Goal: Transaction & Acquisition: Register for event/course

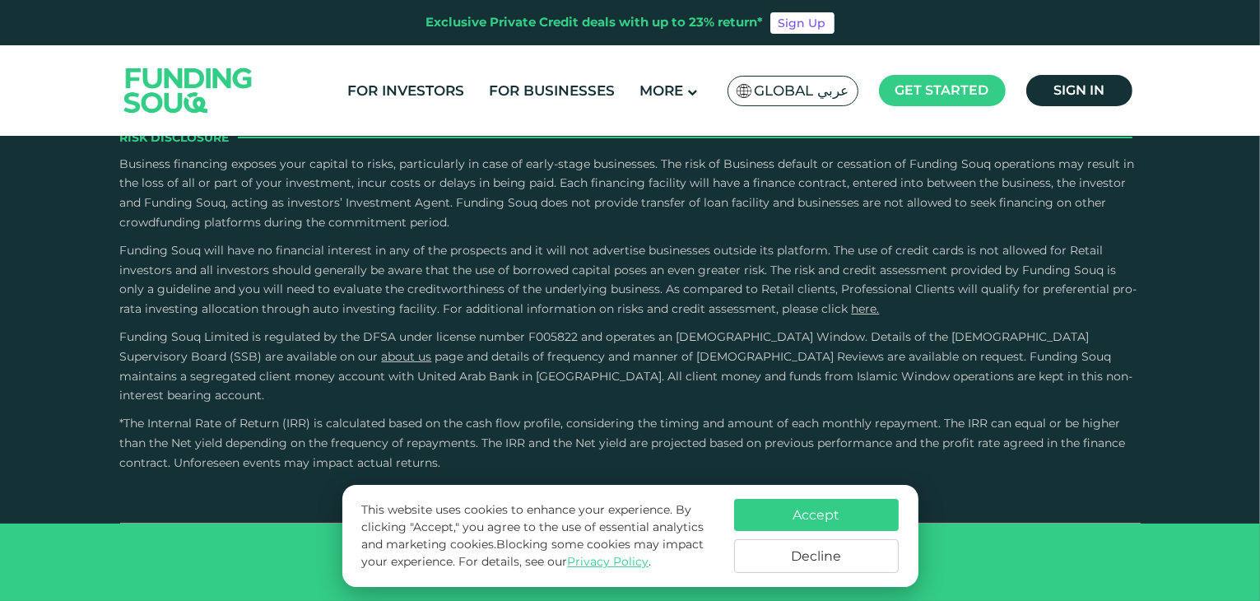
scroll to position [2946, 0]
type tc-range-slider "1"
drag, startPoint x: 671, startPoint y: 262, endPoint x: 509, endPoint y: 284, distance: 163.5
type tc-range-slider "10000"
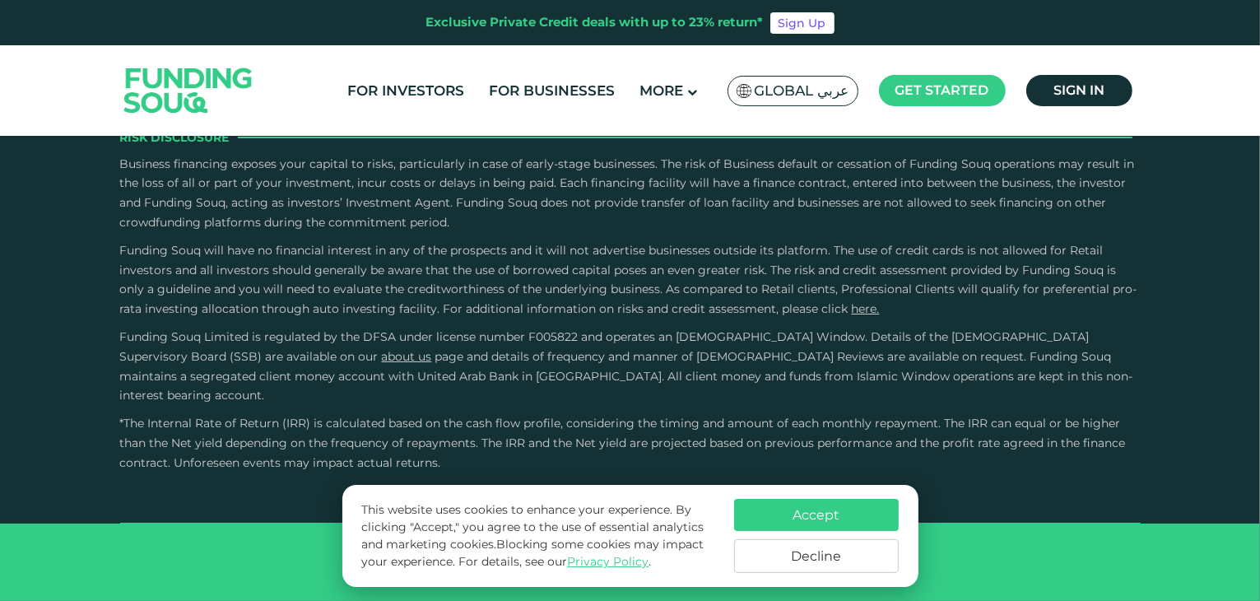
type tc-range-slider "10000"
drag, startPoint x: 193, startPoint y: 261, endPoint x: 174, endPoint y: 267, distance: 19.3
type tc-range-slider "60000"
click at [819, 516] on button "Accept" at bounding box center [816, 515] width 165 height 32
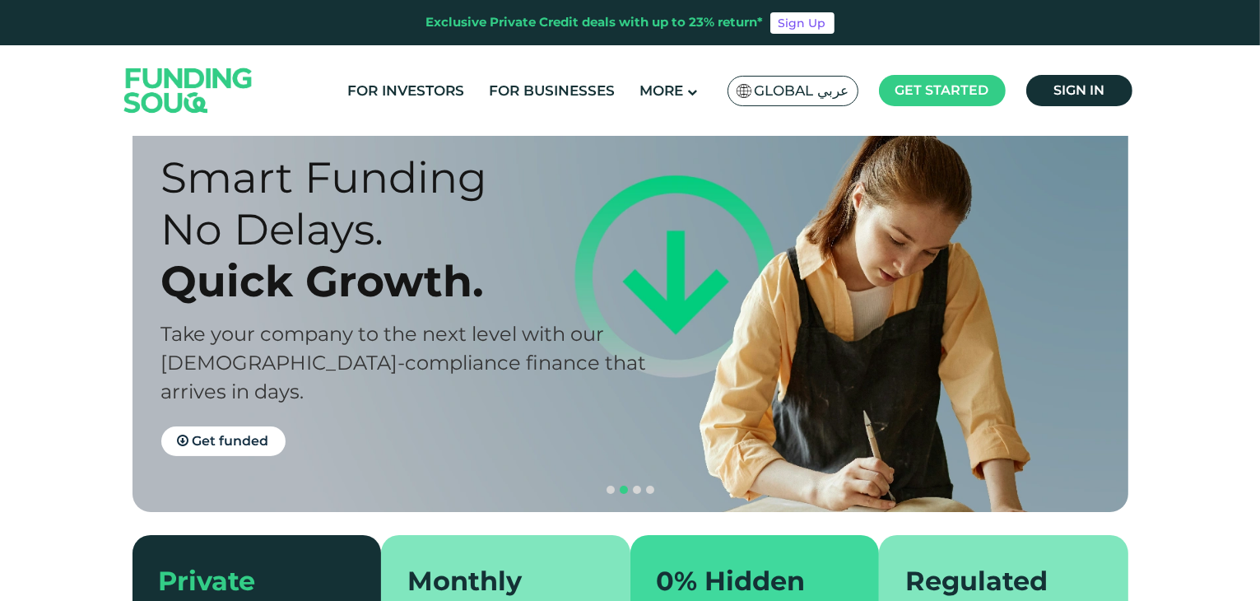
scroll to position [0, 0]
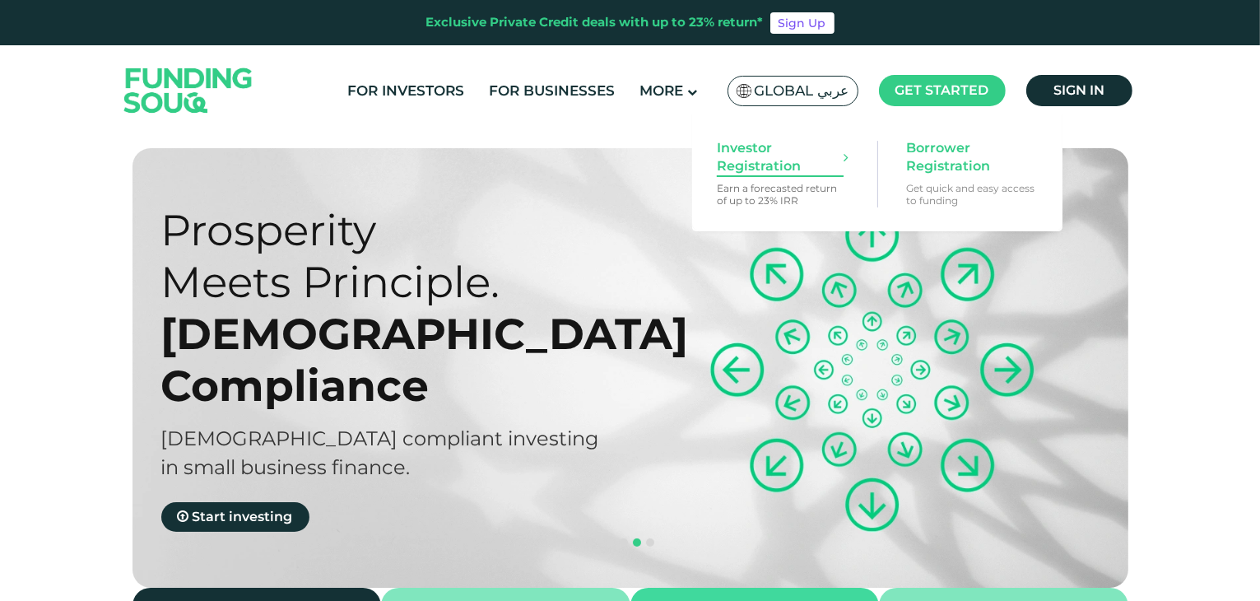
click at [756, 166] on span "Investor Registration" at bounding box center [780, 157] width 127 height 36
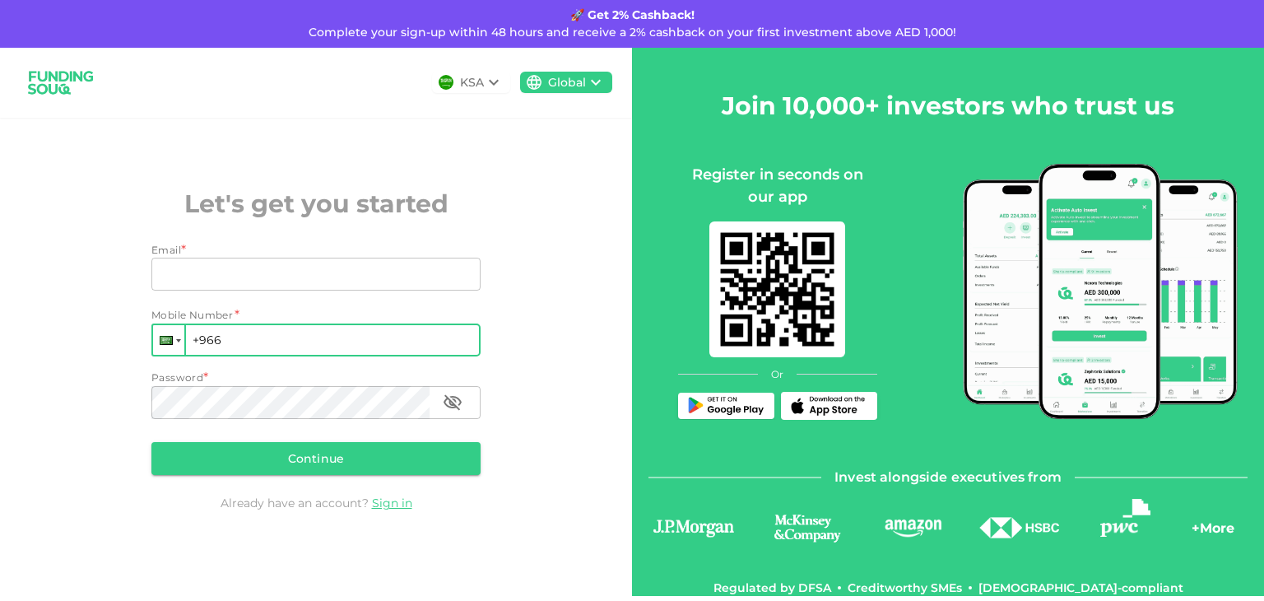
click at [175, 343] on div at bounding box center [168, 340] width 31 height 30
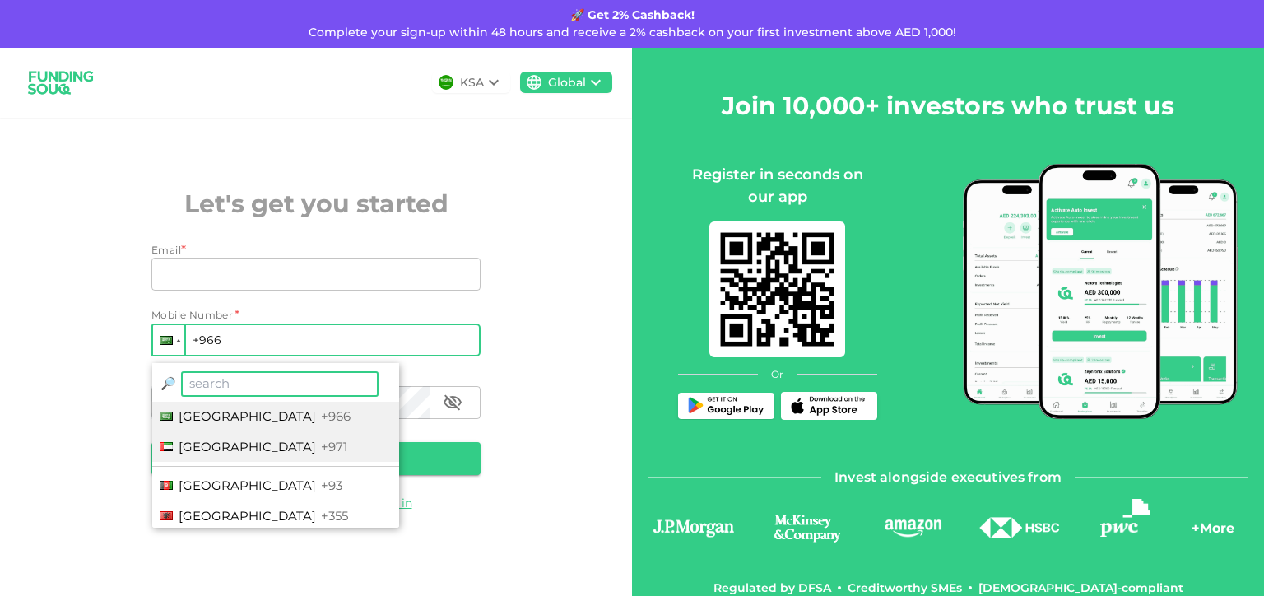
click at [230, 448] on span "United Arab Emirates" at bounding box center [247, 447] width 137 height 16
type input "+971"
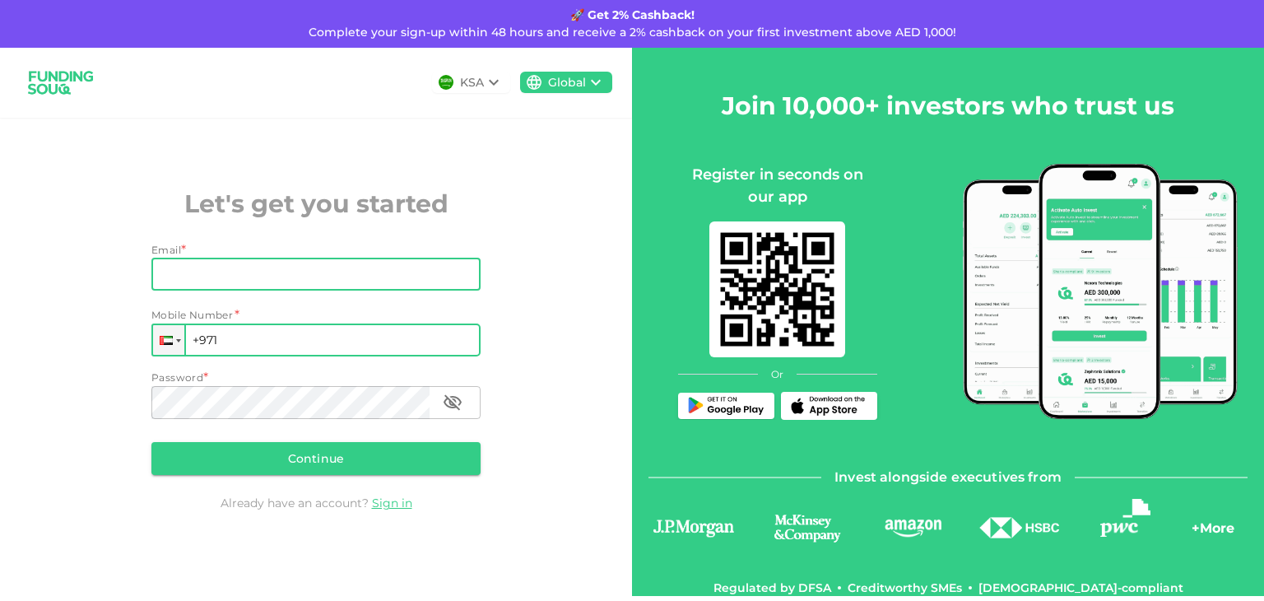
click at [165, 271] on input "Email" at bounding box center [306, 274] width 311 height 33
type input "mdaeromed@gmail.com"
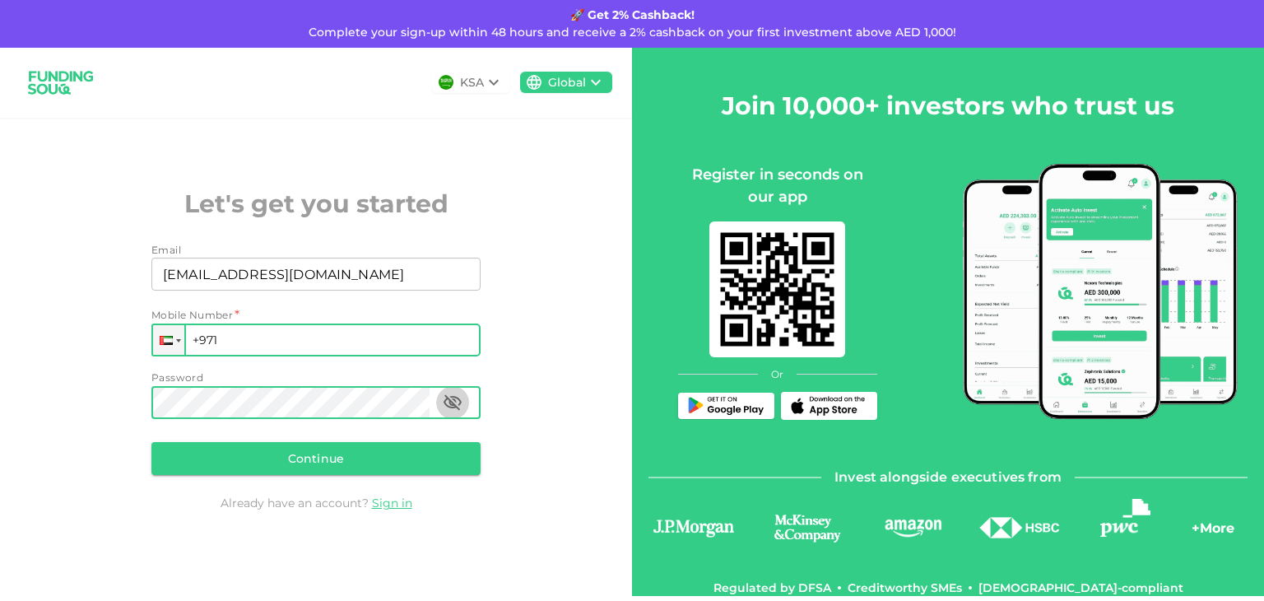
click at [457, 403] on icon "button" at bounding box center [453, 402] width 20 height 20
click at [384, 455] on button "Continue" at bounding box center [315, 458] width 329 height 33
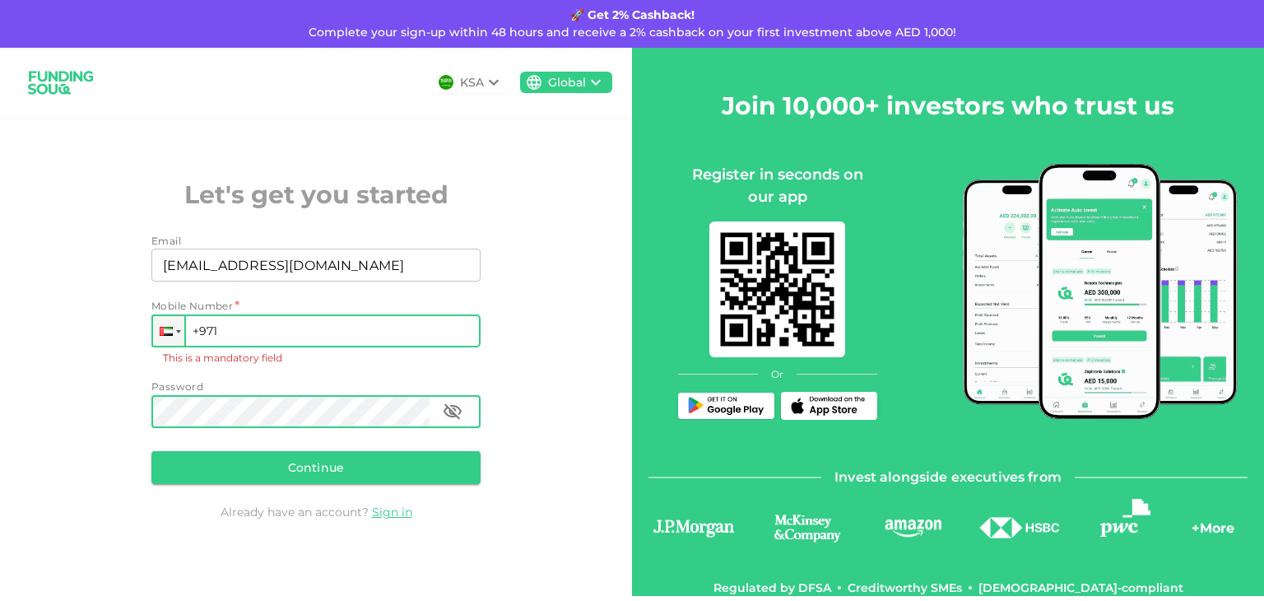
click at [234, 332] on input "+971" at bounding box center [315, 330] width 329 height 33
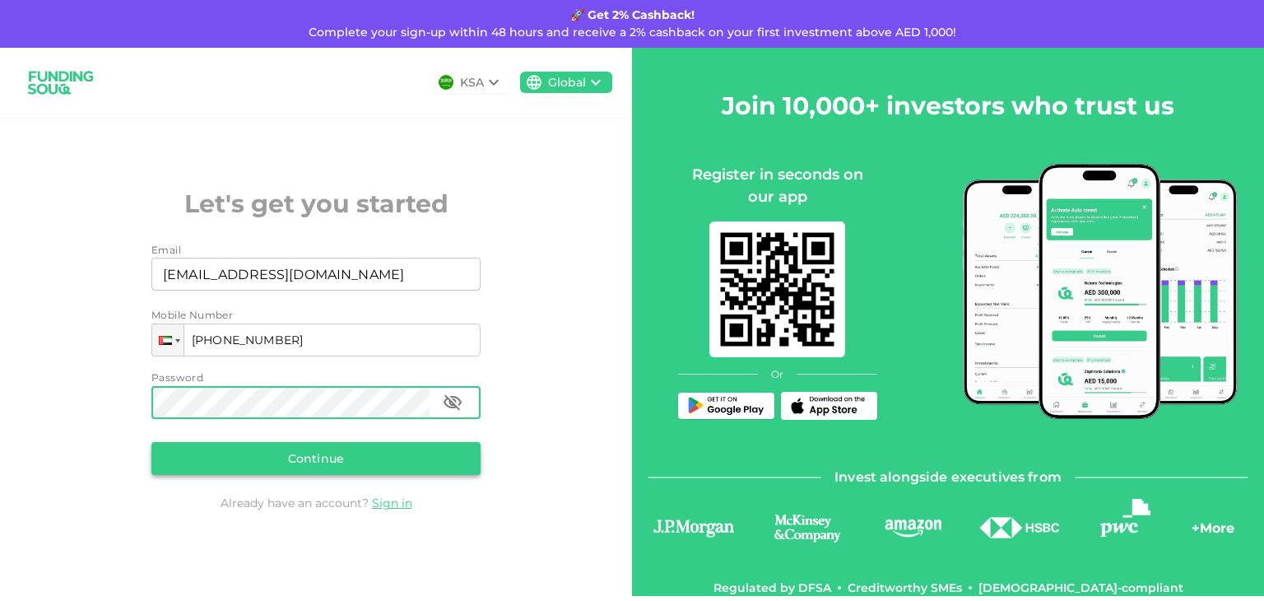
type input "+971 543 794 464"
click at [300, 460] on button "Continue" at bounding box center [315, 458] width 329 height 33
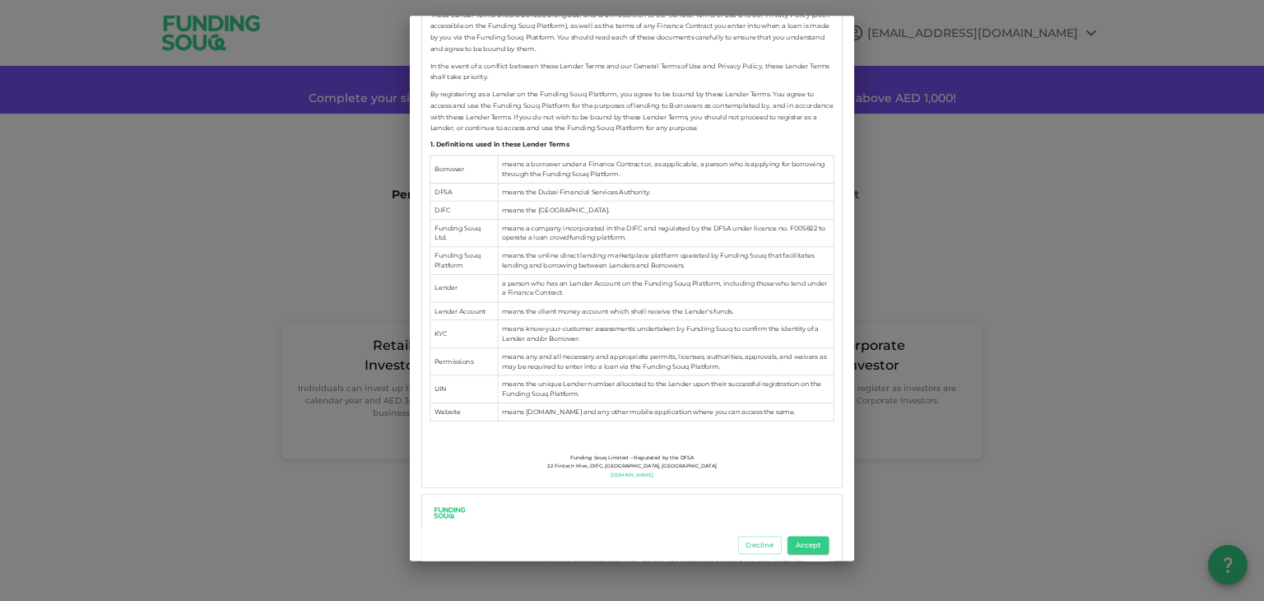
scroll to position [299, 0]
click at [804, 550] on button "Accept" at bounding box center [807, 545] width 41 height 18
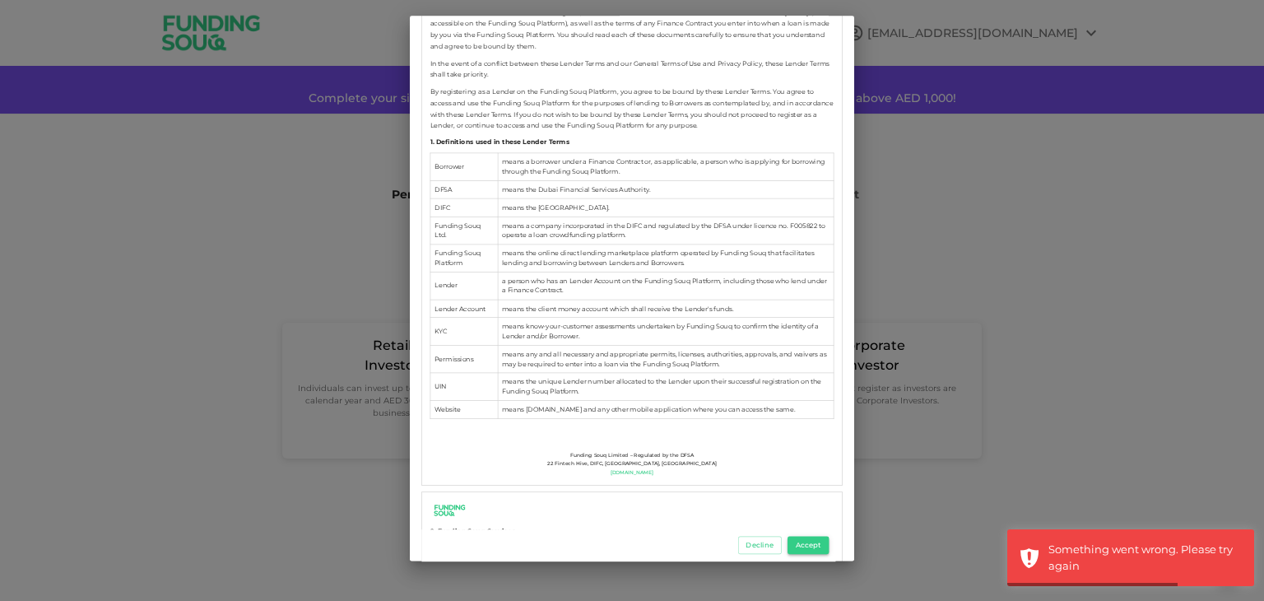
click at [804, 550] on button "Accept" at bounding box center [807, 545] width 41 height 18
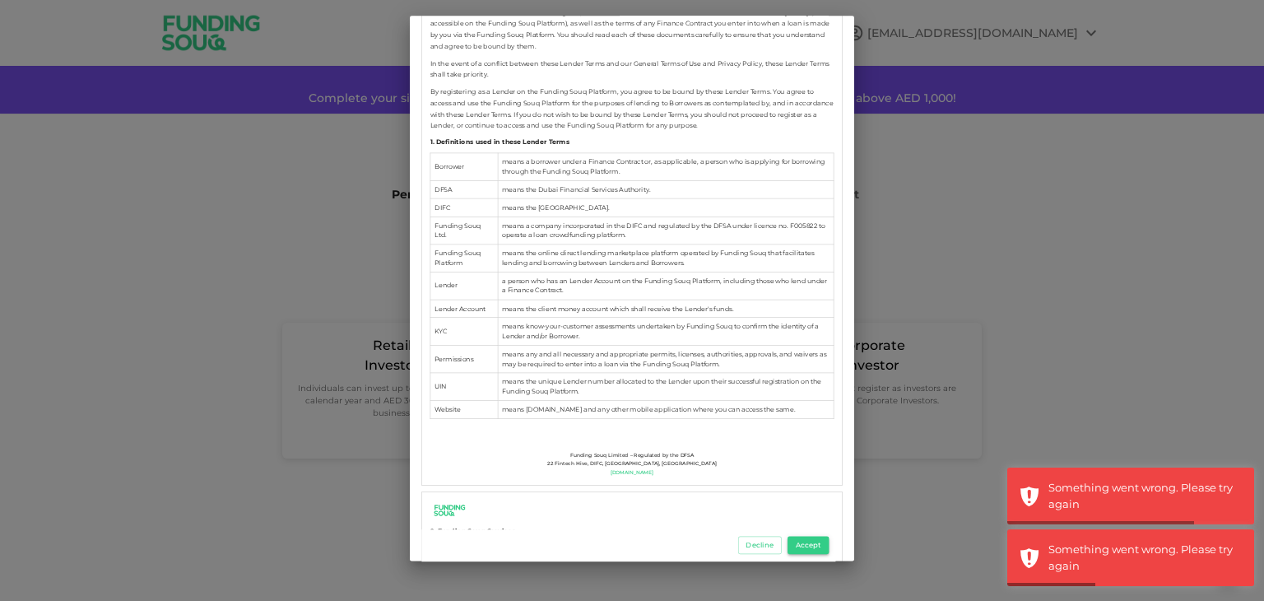
click at [806, 541] on button "Accept" at bounding box center [807, 545] width 41 height 18
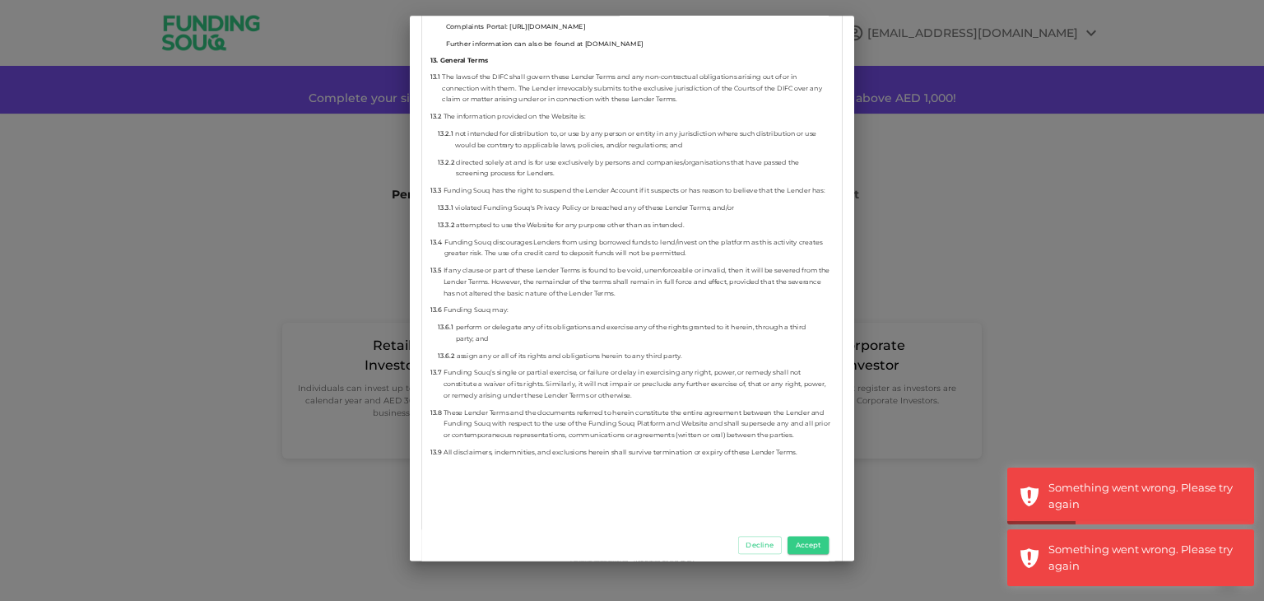
scroll to position [9380, 0]
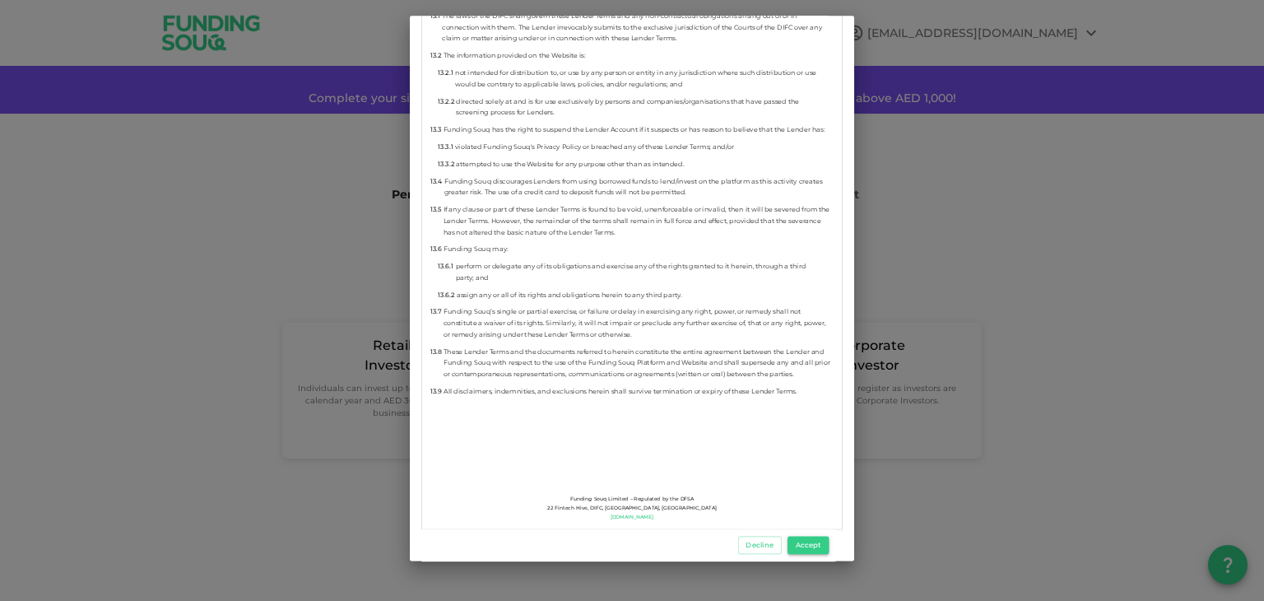
click at [799, 546] on button "Accept" at bounding box center [807, 545] width 41 height 18
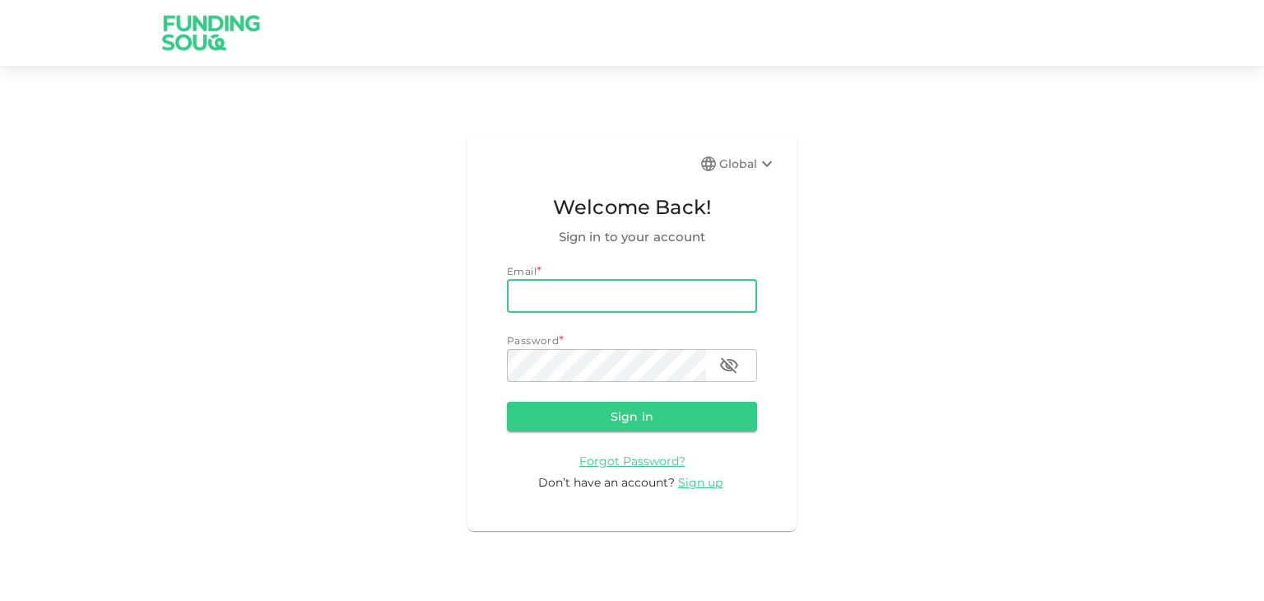
click at [538, 300] on input "email" at bounding box center [632, 296] width 250 height 33
type input "mdaeromed@gmail.com"
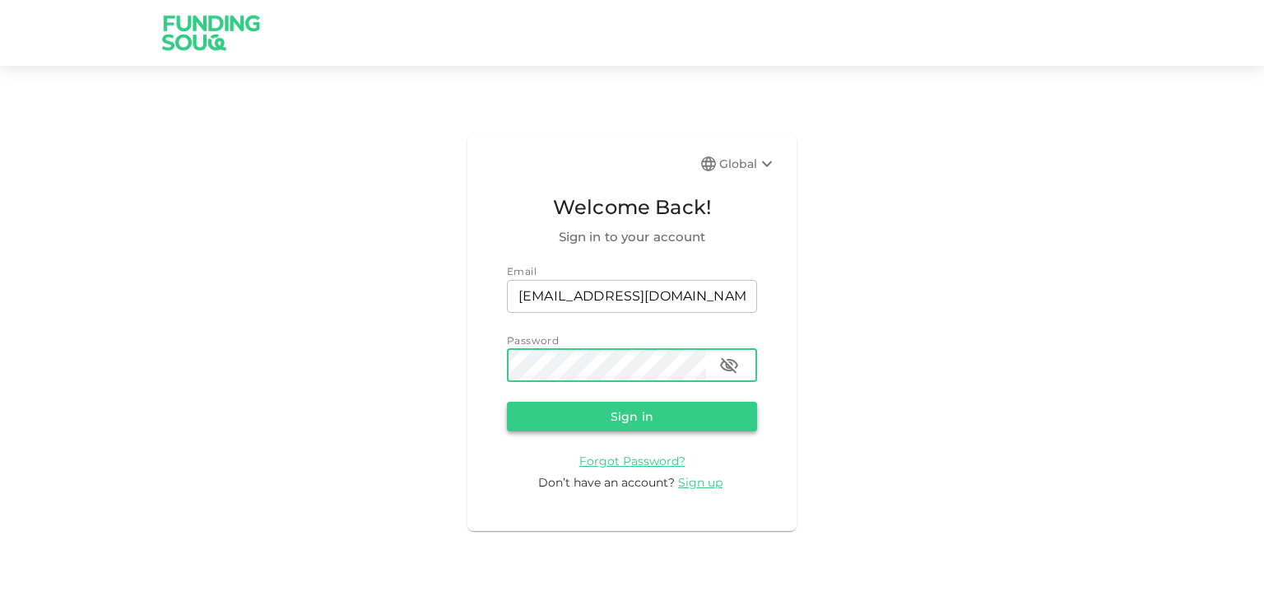
click at [599, 416] on button "Sign in" at bounding box center [632, 417] width 250 height 30
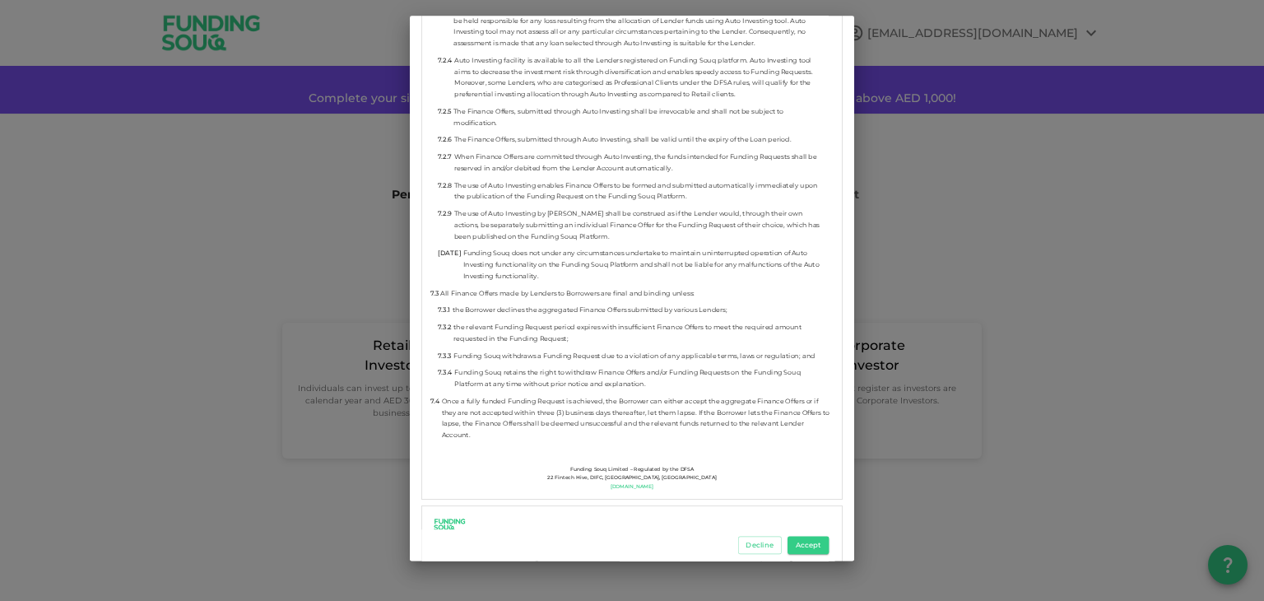
scroll to position [9380, 0]
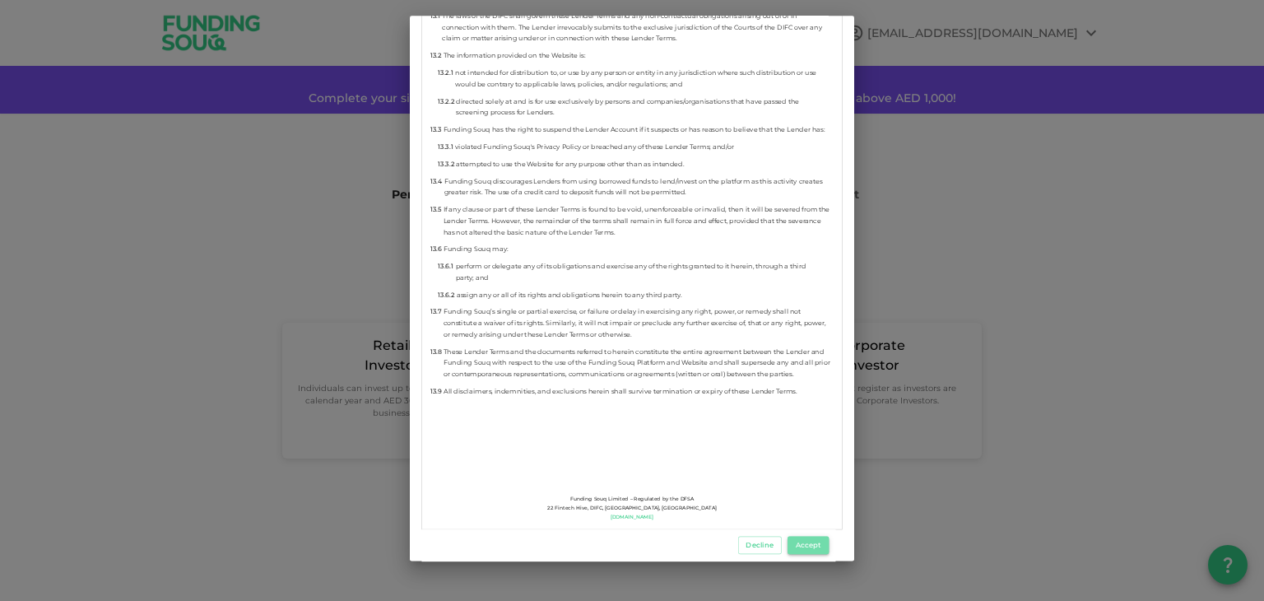
click at [813, 541] on button "Accept" at bounding box center [807, 545] width 41 height 18
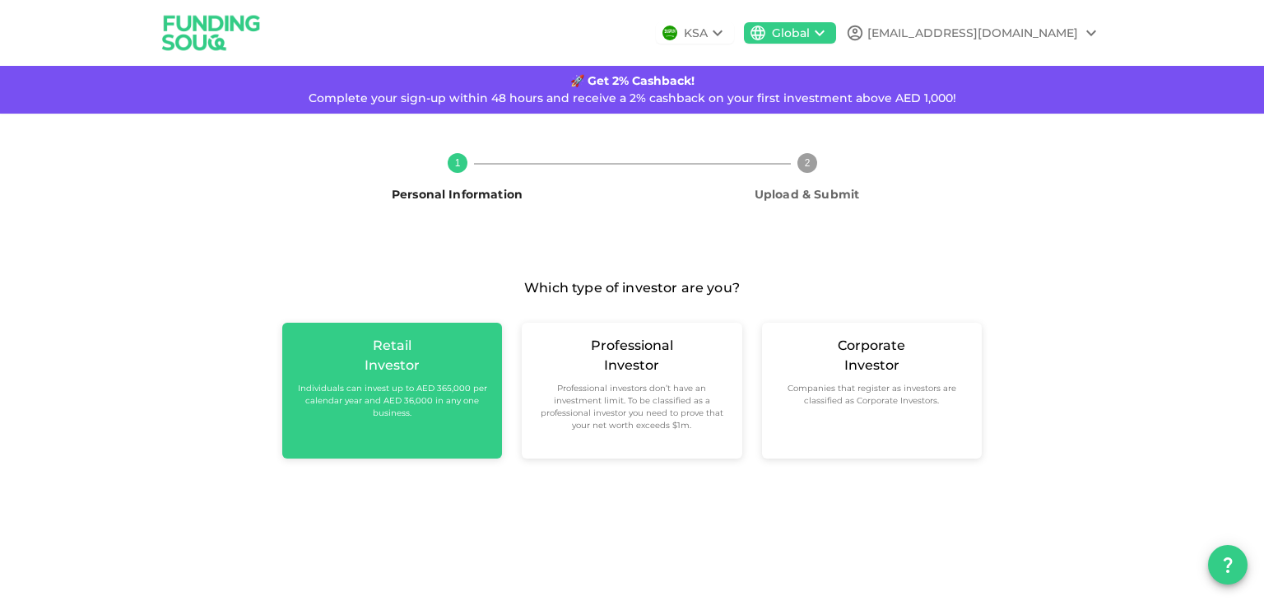
click at [366, 363] on div "Investor" at bounding box center [391, 365] width 55 height 20
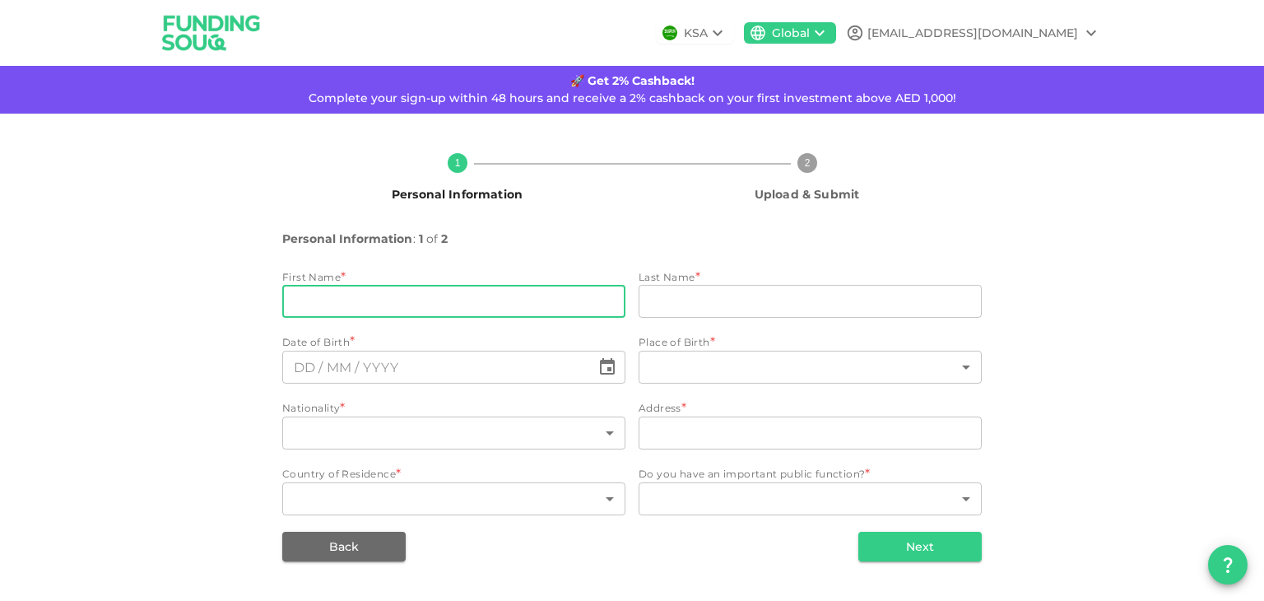
click at [303, 312] on input "firstName" at bounding box center [453, 301] width 343 height 33
type input "Manav"
type input "Sharma"
type input "India"
type input "P 34/9, IAM Officers Enclave, HAL Airport Departure lane, Vimanapura"
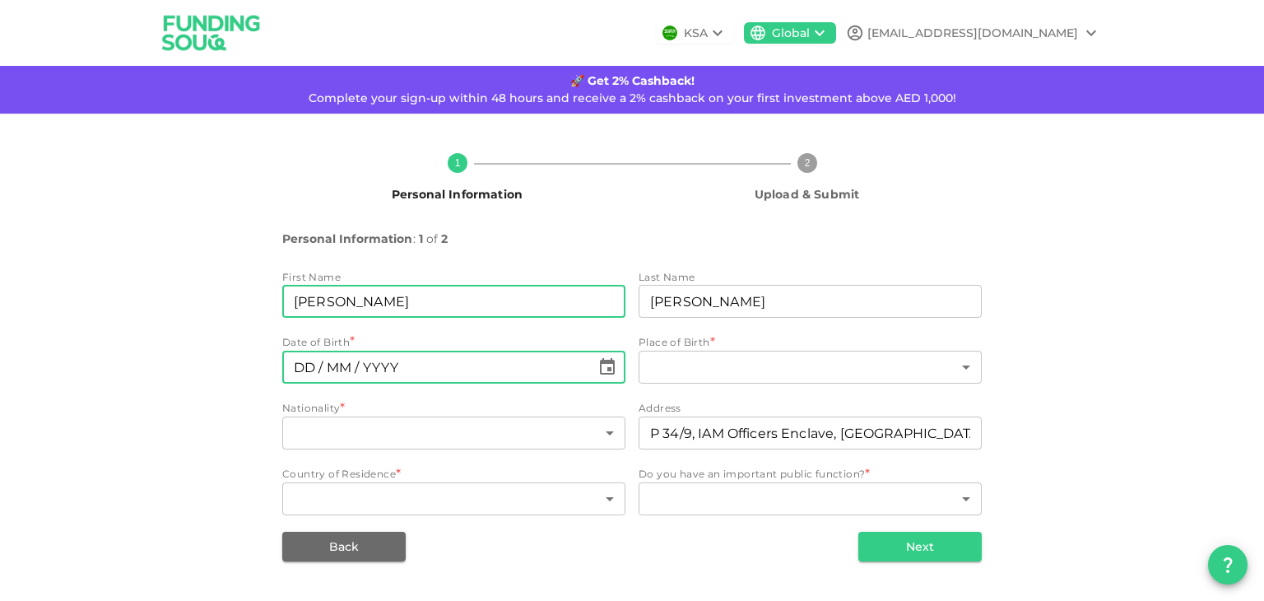
click at [322, 360] on input "⁦⁨DD⁩ / ⁨MM⁩ / ⁨YYYY⁩⁩" at bounding box center [436, 366] width 309 height 33
click at [378, 361] on input "⁦⁨15⁩ / ⁨10⁩ / ⁨0007⁩⁩" at bounding box center [436, 366] width 309 height 33
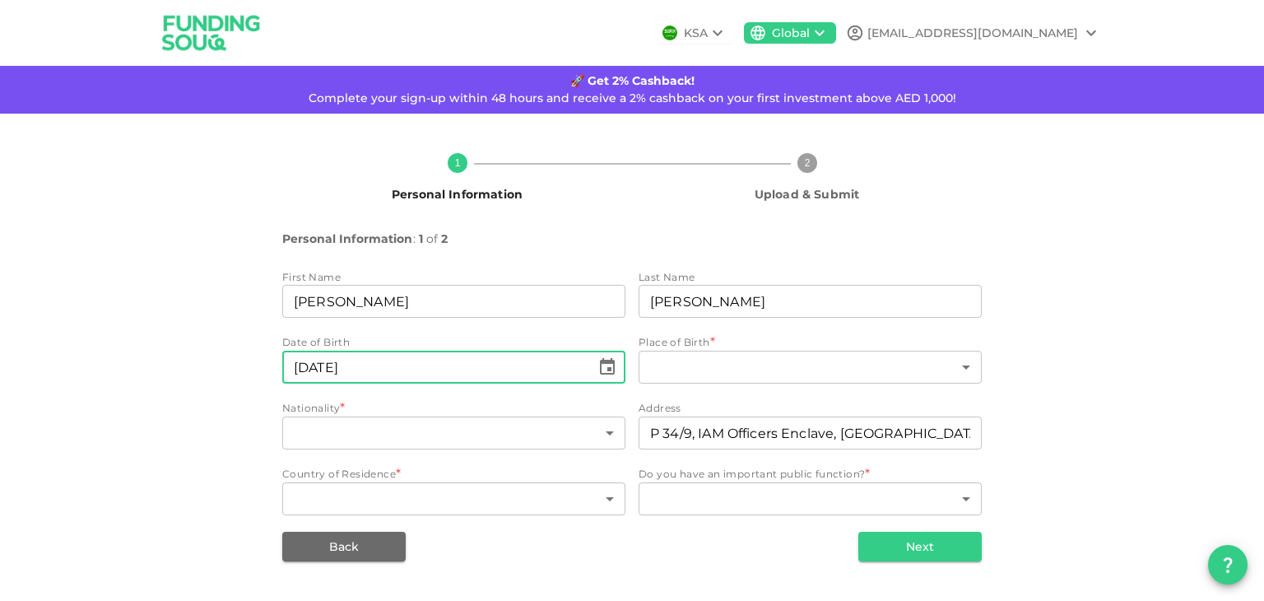
type input "⁦⁨15⁩ / ⁨10⁩ / ⁨1977⁩⁩"
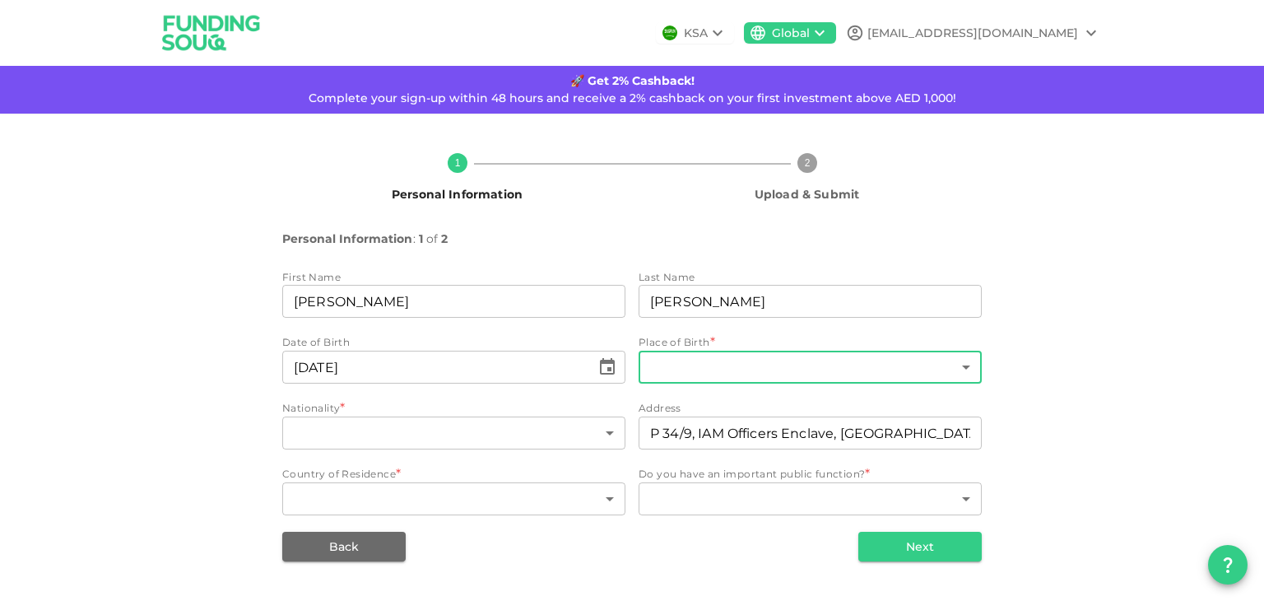
click at [654, 373] on body "KSA Global mdaeromed@gmail.com 🚀 Get 2% Cashback! Complete your sign-up within …" at bounding box center [632, 300] width 1264 height 601
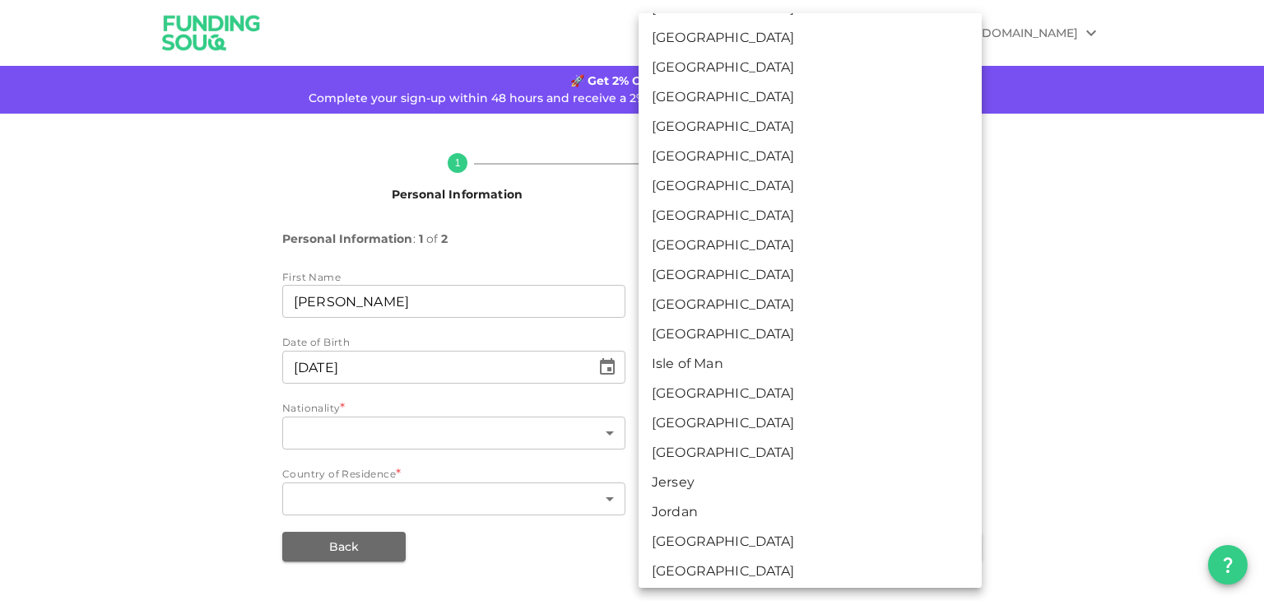
scroll to position [2443, 0]
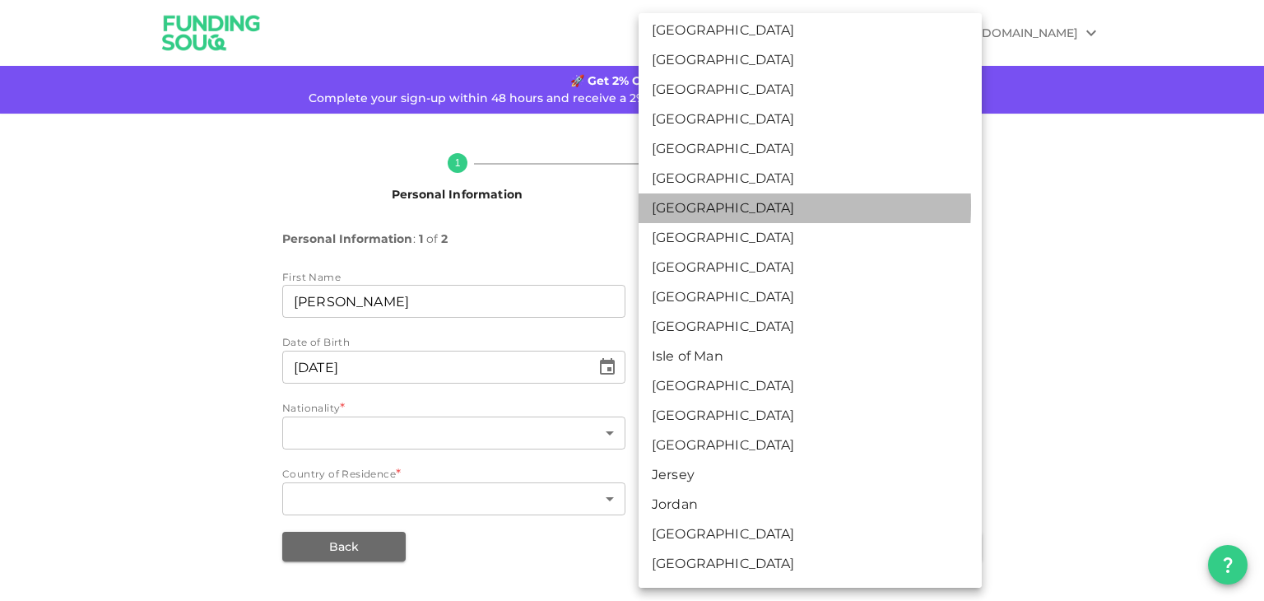
click at [685, 205] on li "India" at bounding box center [809, 208] width 343 height 30
type input "88"
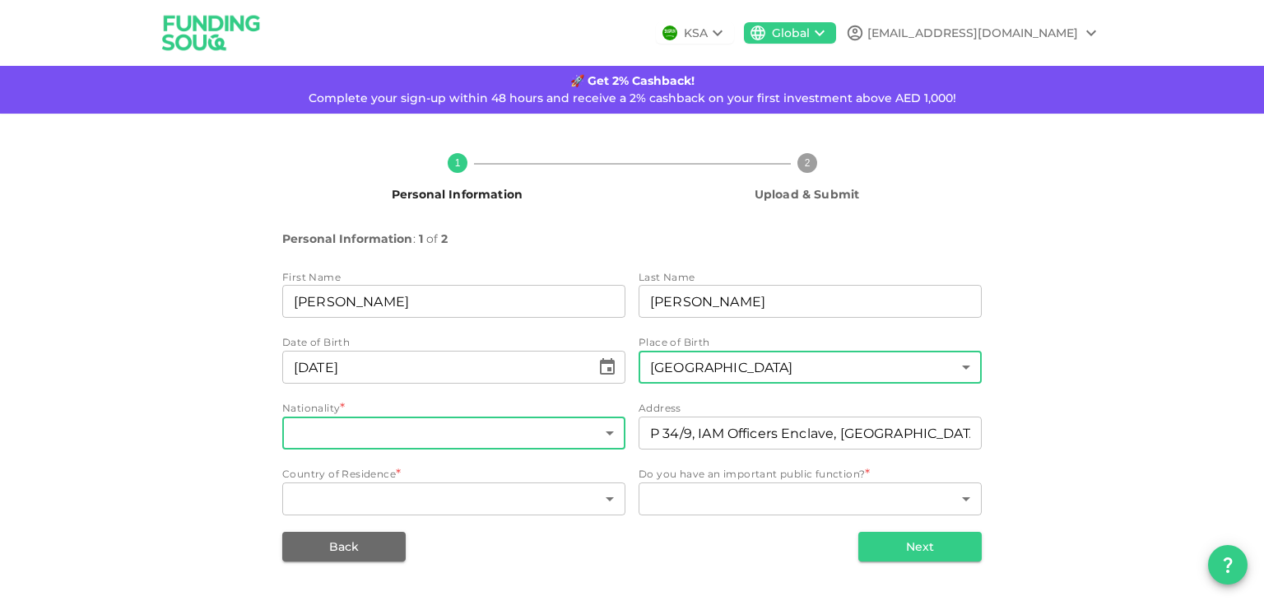
click at [292, 435] on body "KSA Global mdaeromed@gmail.com 🚀 Get 2% Cashback! Complete your sign-up within …" at bounding box center [632, 300] width 1264 height 601
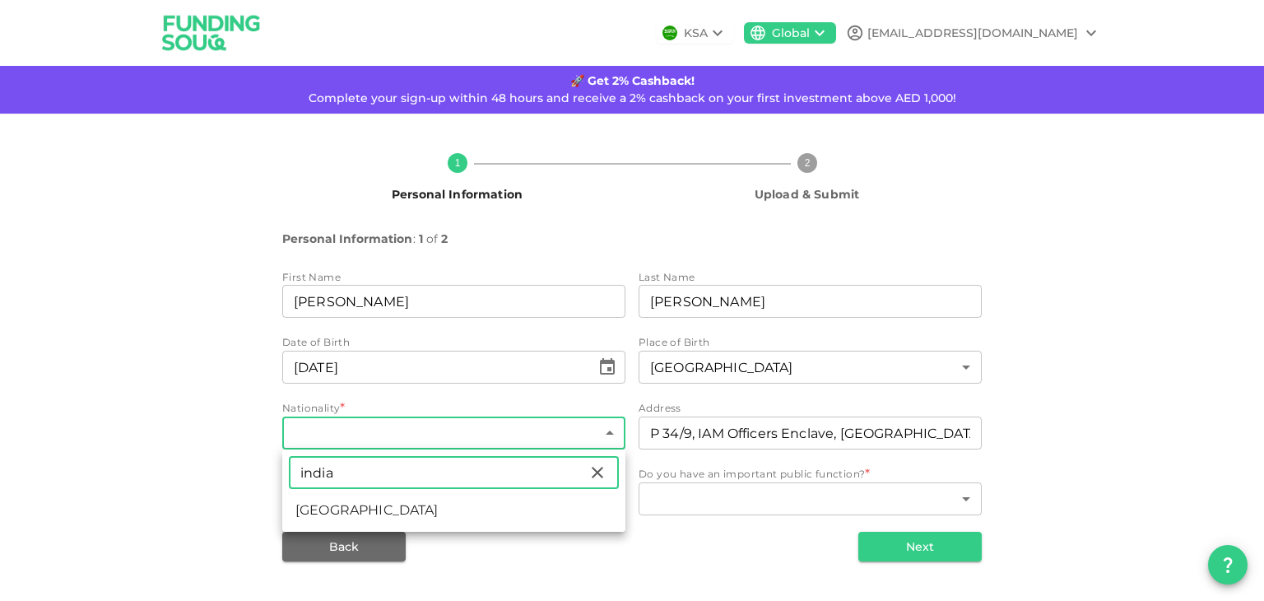
type input "india"
click at [302, 513] on li "India" at bounding box center [453, 510] width 343 height 30
type input "88"
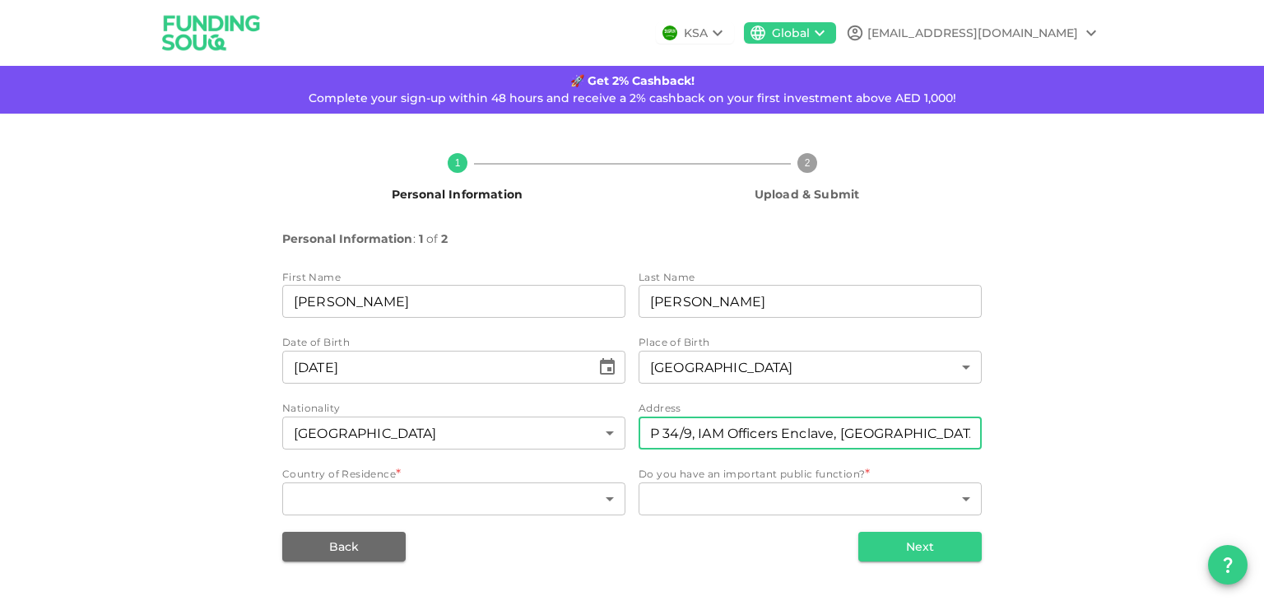
scroll to position [0, 145]
drag, startPoint x: 648, startPoint y: 435, endPoint x: 1036, endPoint y: 445, distance: 387.6
click at [1036, 445] on div "1 Personal Information 2 Upload & Submit Personal Information : 1 of 2 First Na…" at bounding box center [632, 350] width 938 height 421
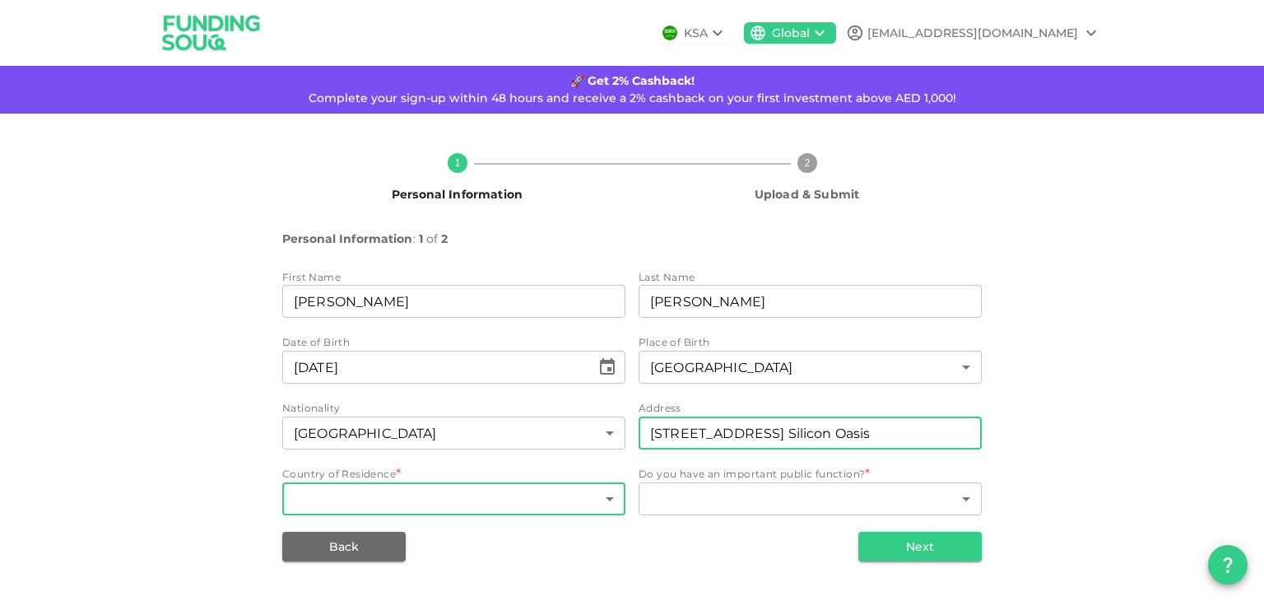
type input "821, Al Nayli Building, SP Oasis Street, Dubai Silicon Oasis"
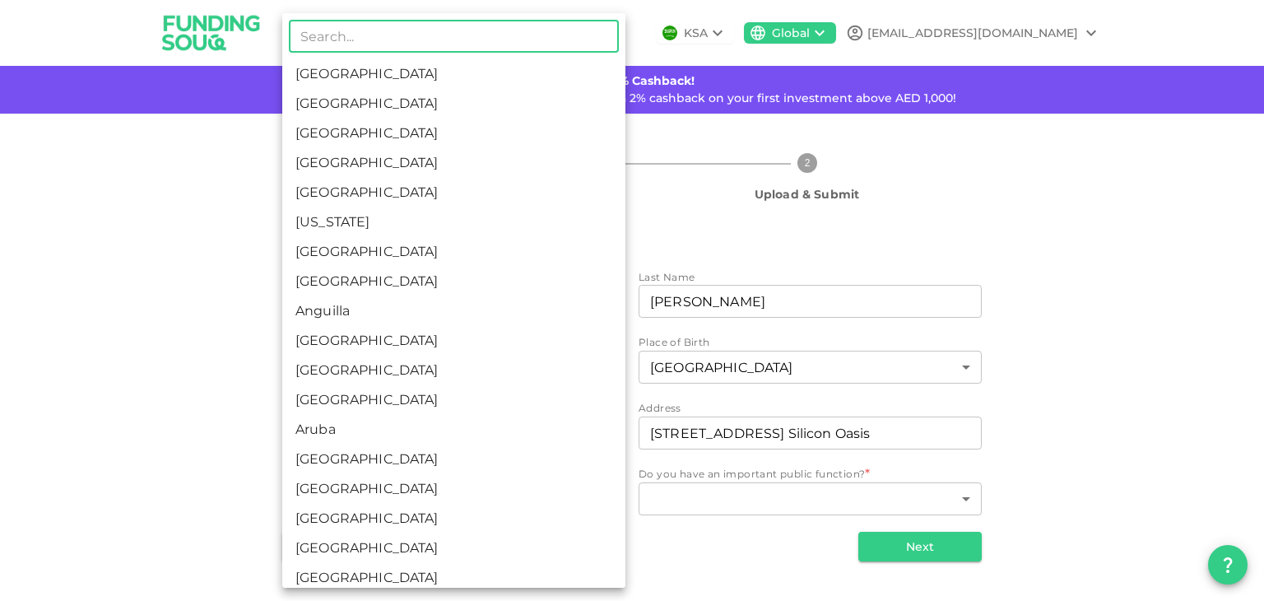
scroll to position [0, 0]
click at [569, 508] on body "KSA Global mdaeromed@gmail.com 🚀 Get 2% Cashback! Complete your sign-up within …" at bounding box center [632, 300] width 1264 height 601
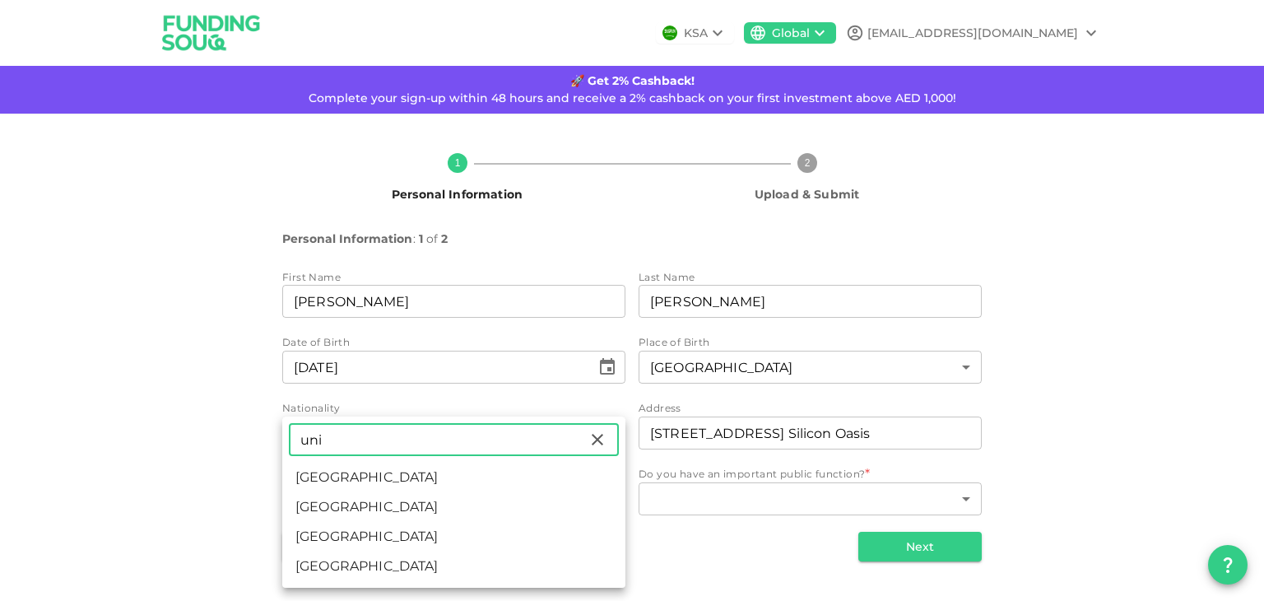
type input "uni"
click at [339, 476] on li "United Arab Emirates" at bounding box center [453, 477] width 343 height 30
type input "2"
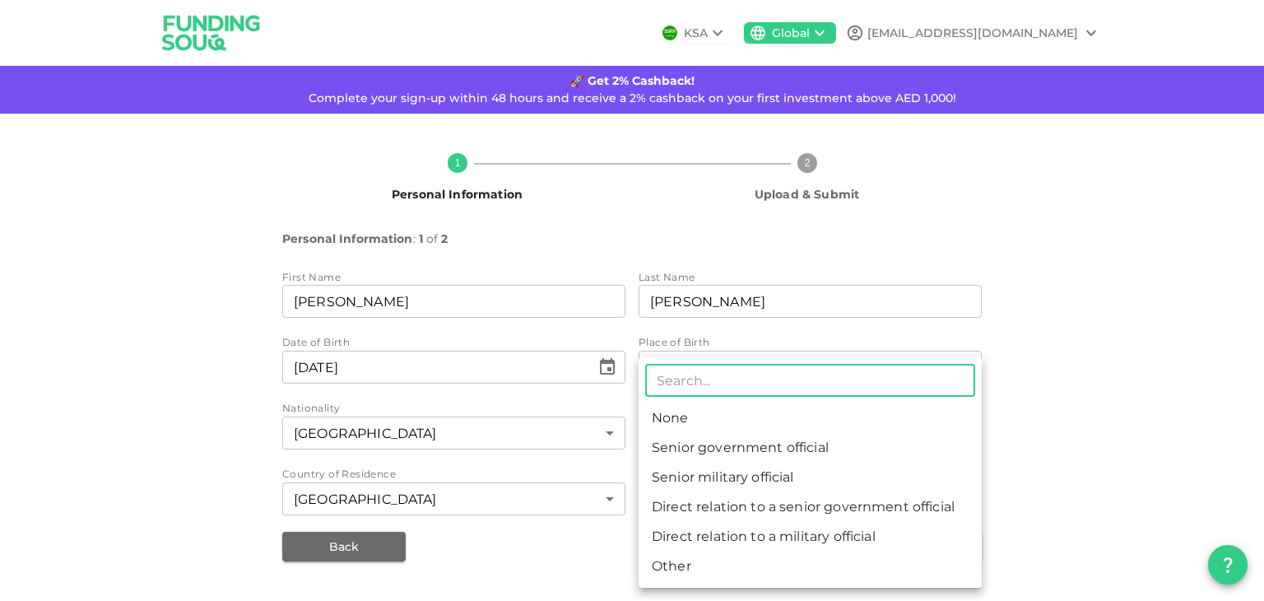
click at [717, 490] on body "KSA Global mdaeromed@gmail.com 🚀 Get 2% Cashback! Complete your sign-up within …" at bounding box center [632, 300] width 1264 height 601
click at [685, 415] on li "None" at bounding box center [809, 418] width 343 height 30
type input "1"
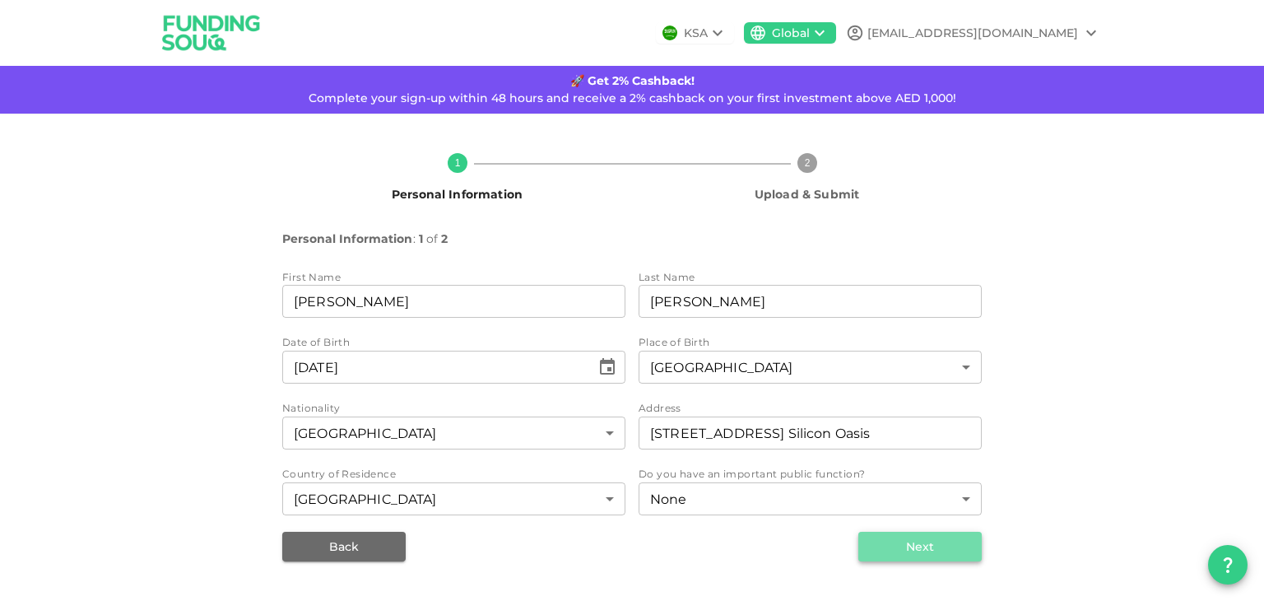
click at [939, 544] on button "Next" at bounding box center [919, 547] width 123 height 30
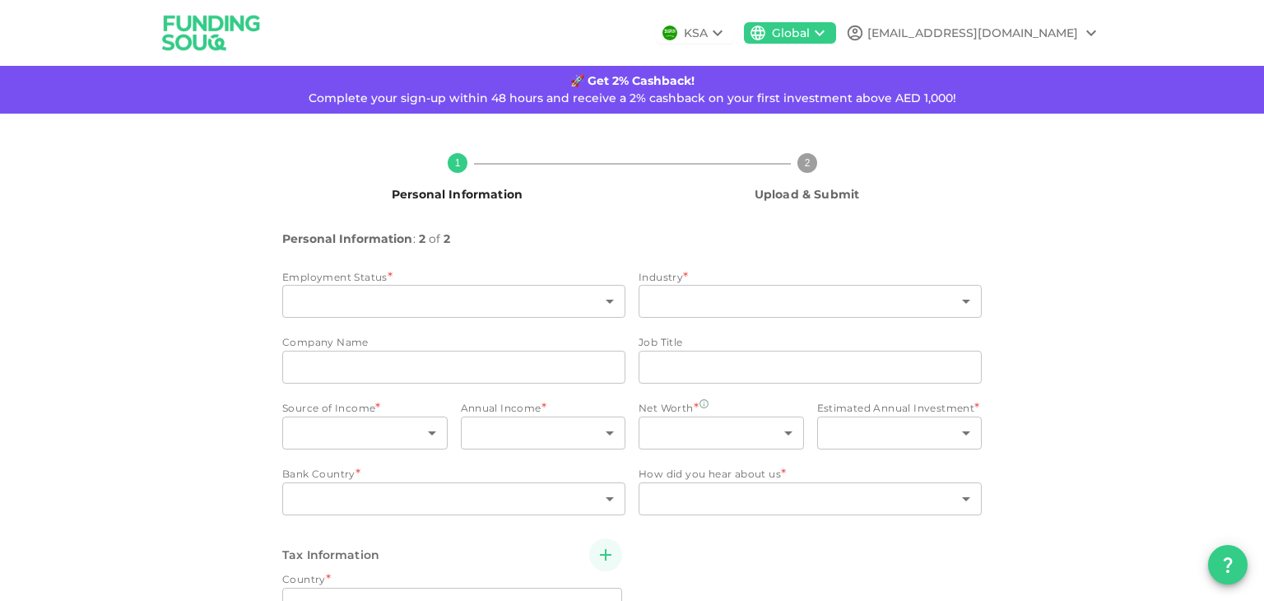
type input "2"
radio input "false"
radio input "true"
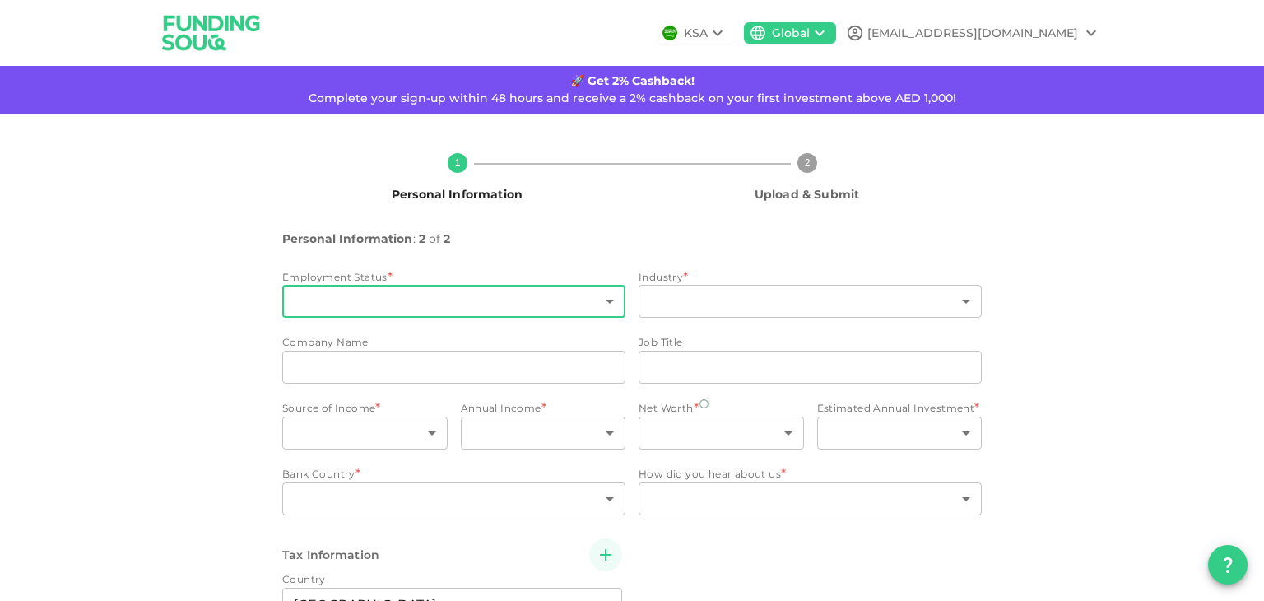
click at [602, 299] on body "KSA Global mdaeromed@gmail.com 🚀 Get 2% Cashback! Complete your sign-up within …" at bounding box center [632, 300] width 1264 height 601
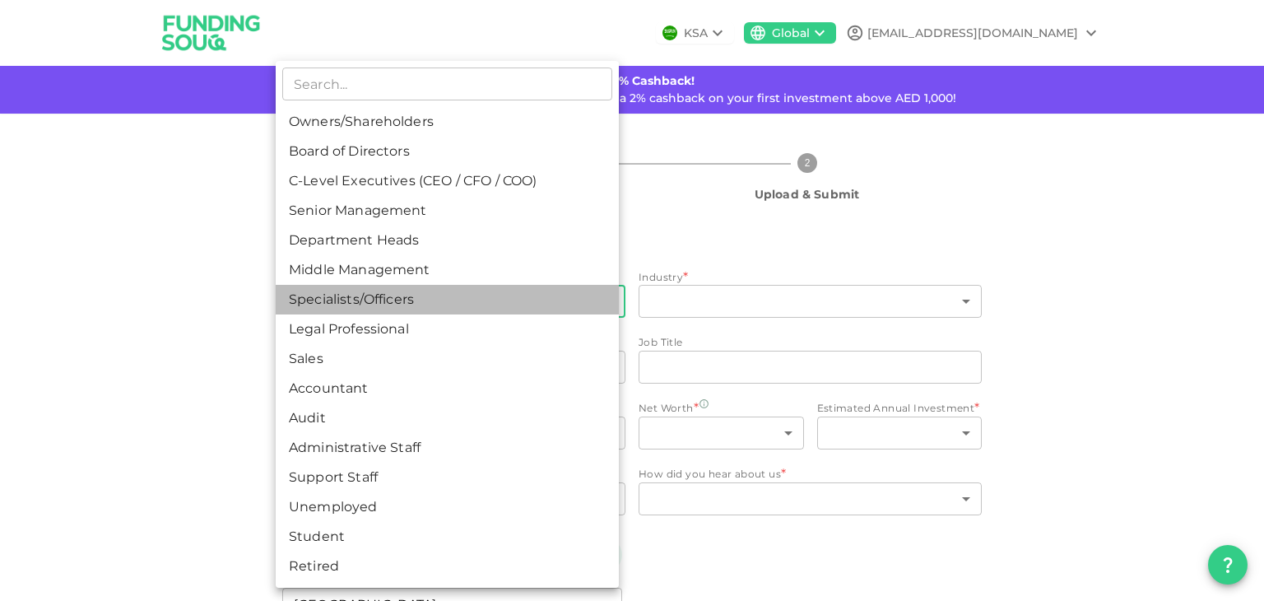
click at [602, 299] on li "Specialists/Officers" at bounding box center [447, 300] width 343 height 30
type input "7"
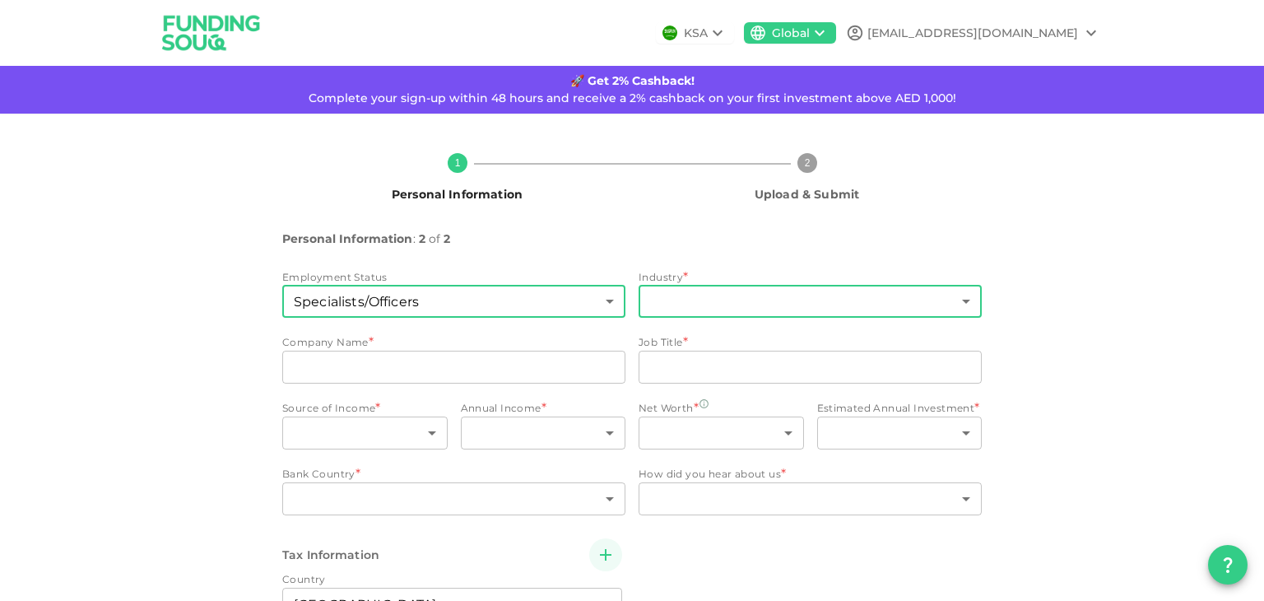
click at [712, 310] on body "KSA Global mdaeromed@gmail.com 🚀 Get 2% Cashback! Complete your sign-up within …" at bounding box center [632, 300] width 1264 height 601
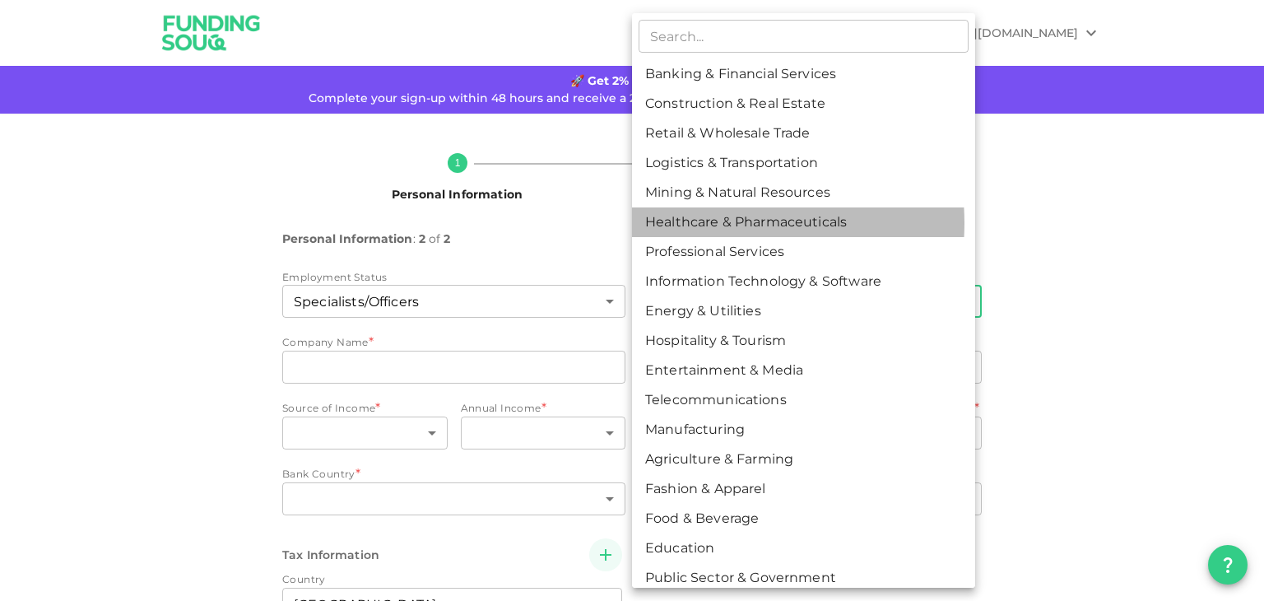
click at [714, 223] on li "Healthcare & Pharmaceuticals" at bounding box center [803, 222] width 343 height 30
type input "6"
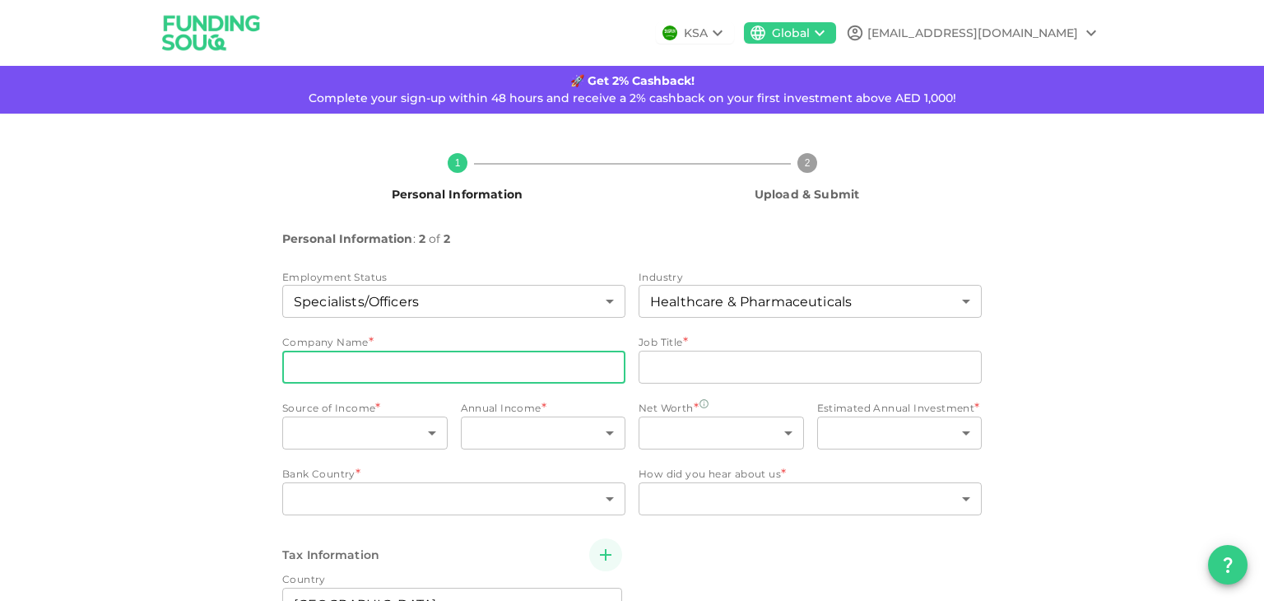
click at [286, 362] on input "companyName" at bounding box center [453, 366] width 343 height 33
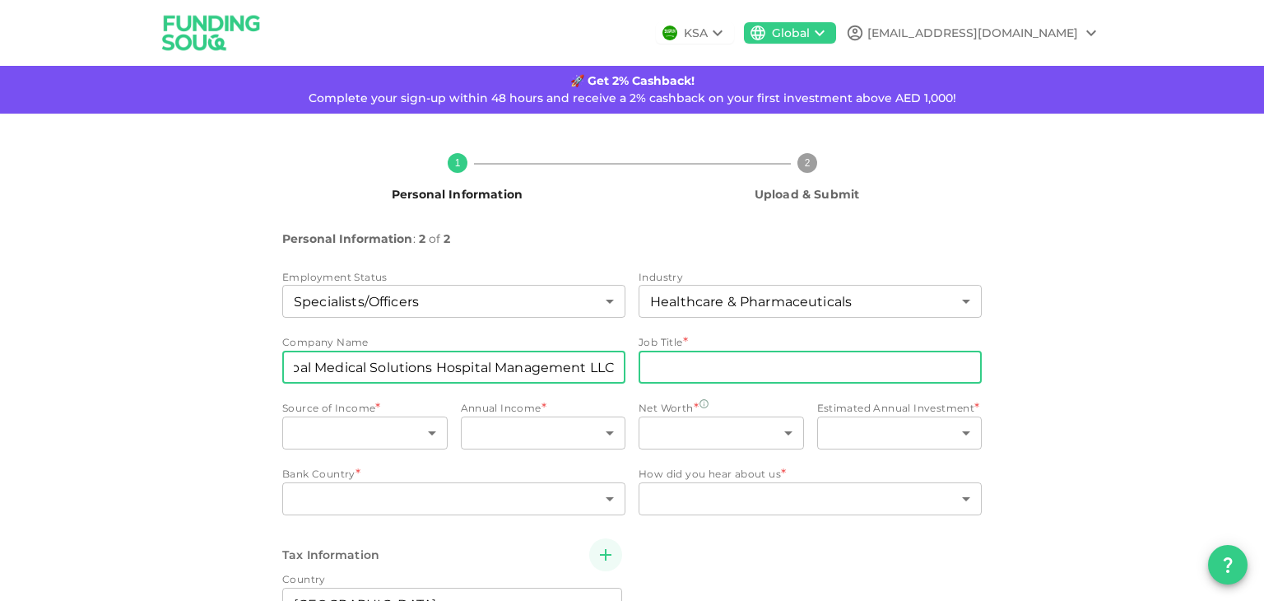
type input "Global Medical Solutions Hospital Management LLC"
click at [648, 374] on input "jobTitle" at bounding box center [809, 366] width 343 height 33
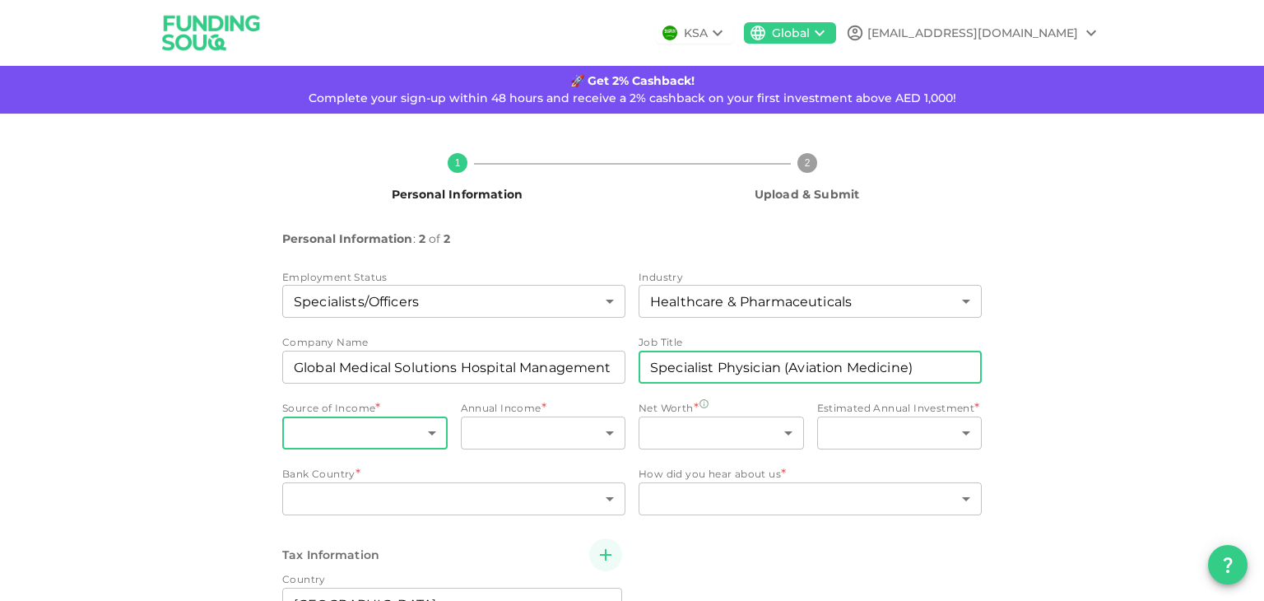
type input "Specialist Physician (Aviation Medicine)"
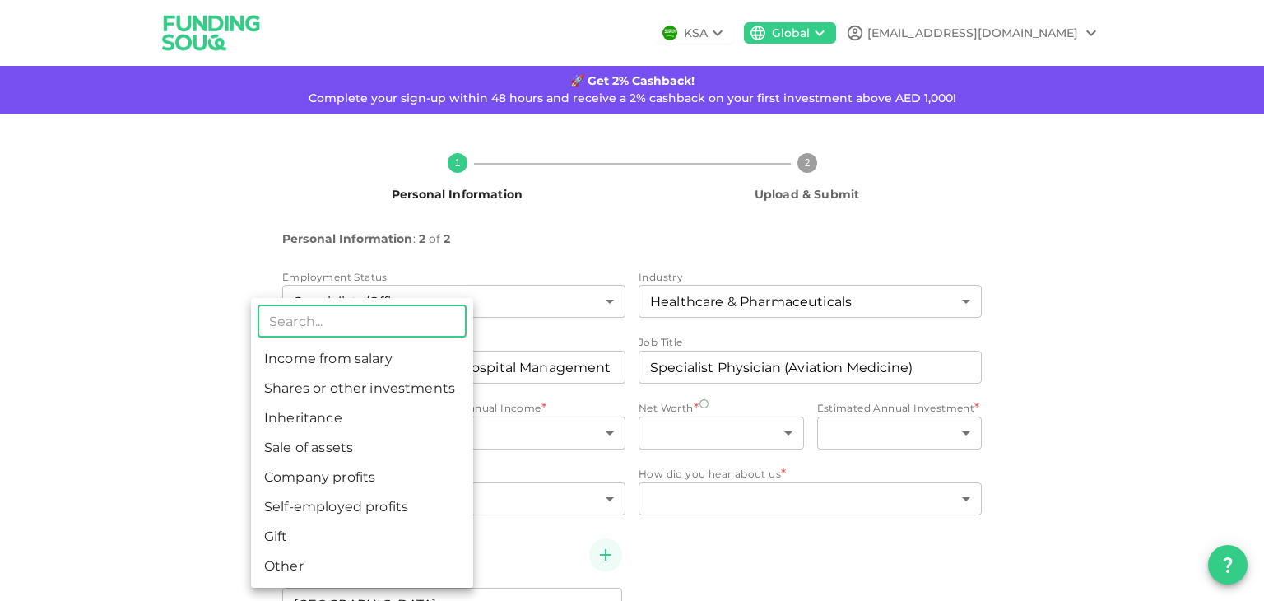
click at [425, 430] on body "KSA Global mdaeromed@gmail.com 🚀 Get 2% Cashback! Complete your sign-up within …" at bounding box center [632, 300] width 1264 height 601
click at [381, 356] on li "Income from salary" at bounding box center [362, 359] width 222 height 30
type input "1"
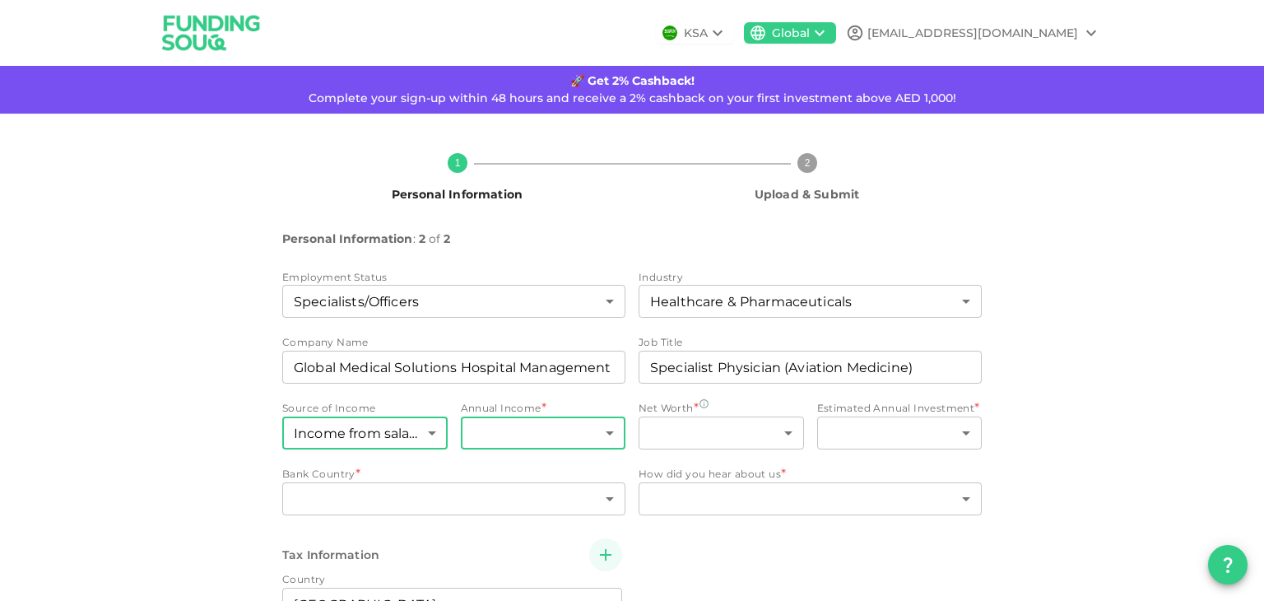
click at [507, 429] on body "KSA Global mdaeromed@gmail.com 🚀 Get 2% Cashback! Complete your sign-up within …" at bounding box center [632, 300] width 1264 height 601
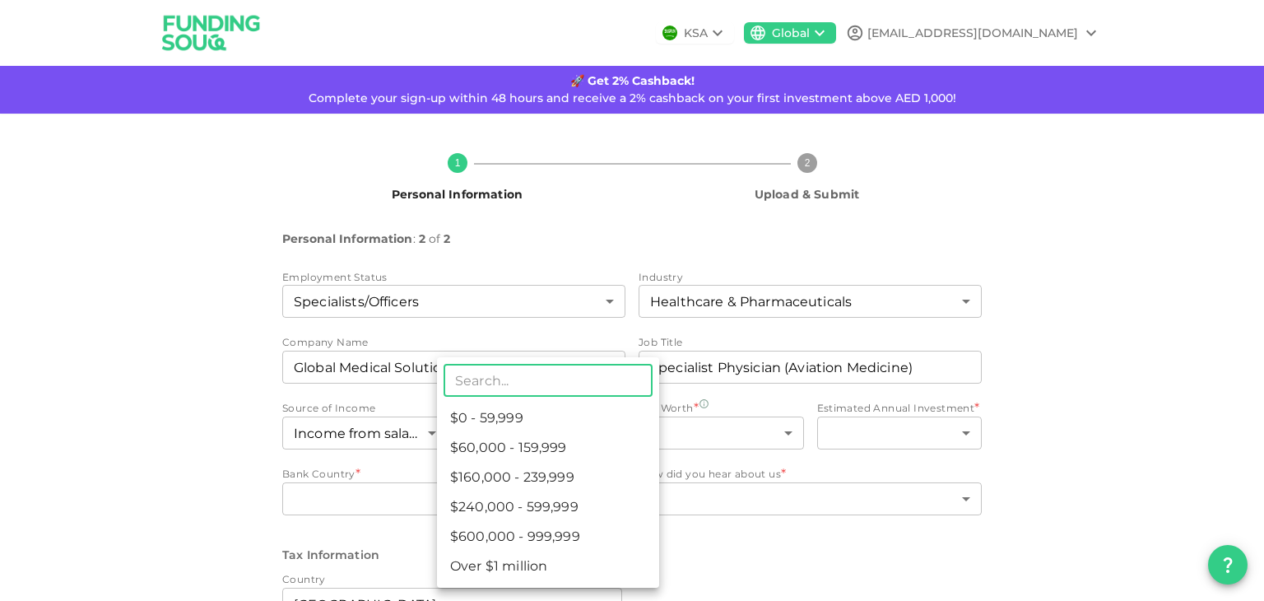
click at [502, 443] on li "$60,000 - 159,999" at bounding box center [548, 448] width 222 height 30
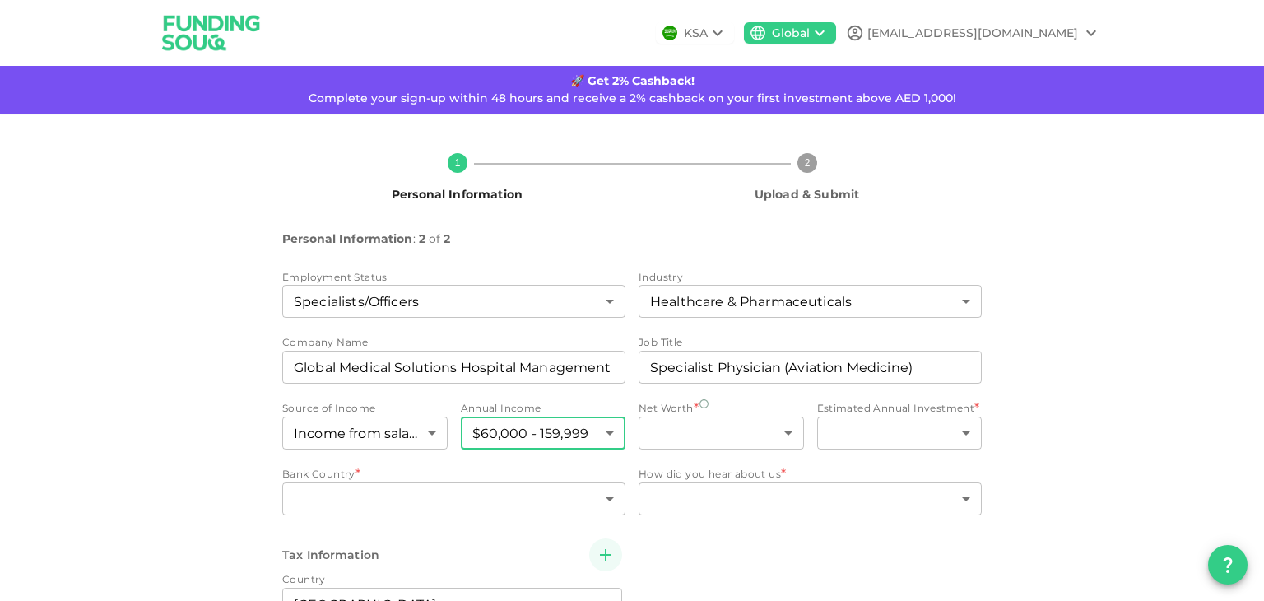
type input "2"
click at [778, 435] on body "KSA Global mdaeromed@gmail.com 🚀 Get 2% Cashback! Complete your sign-up within …" at bounding box center [632, 300] width 1264 height 601
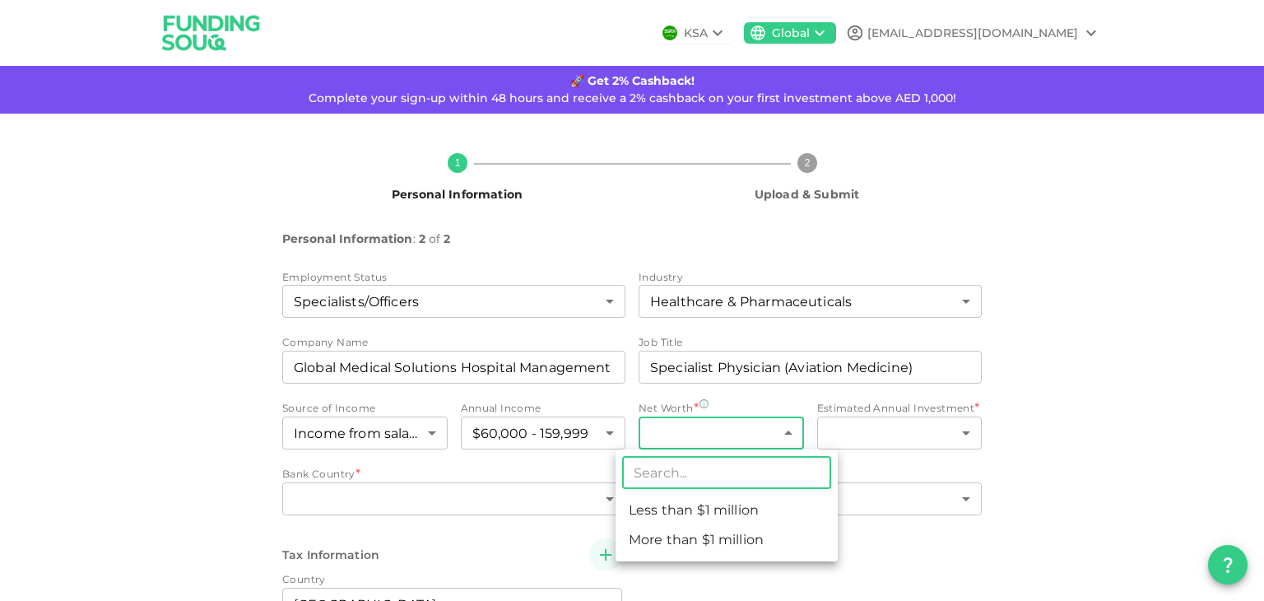
click at [694, 542] on li "More than $1 million" at bounding box center [726, 540] width 222 height 30
type input "2"
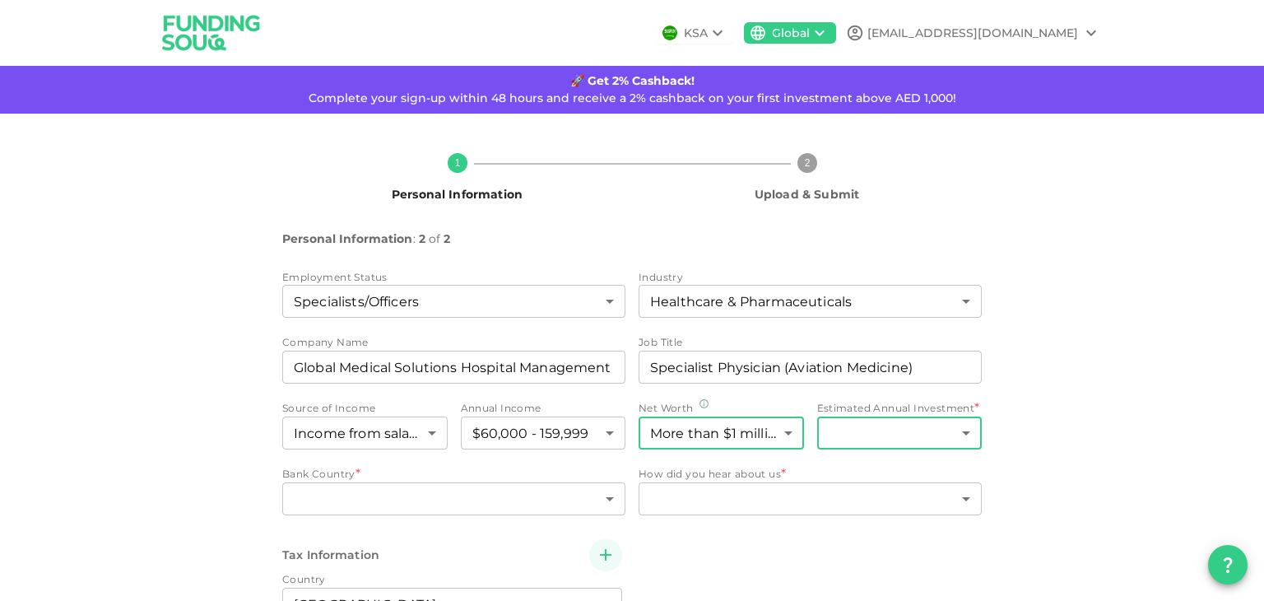
click at [959, 429] on body "KSA Global mdaeromed@gmail.com 🚀 Get 2% Cashback! Complete your sign-up within …" at bounding box center [632, 300] width 1264 height 601
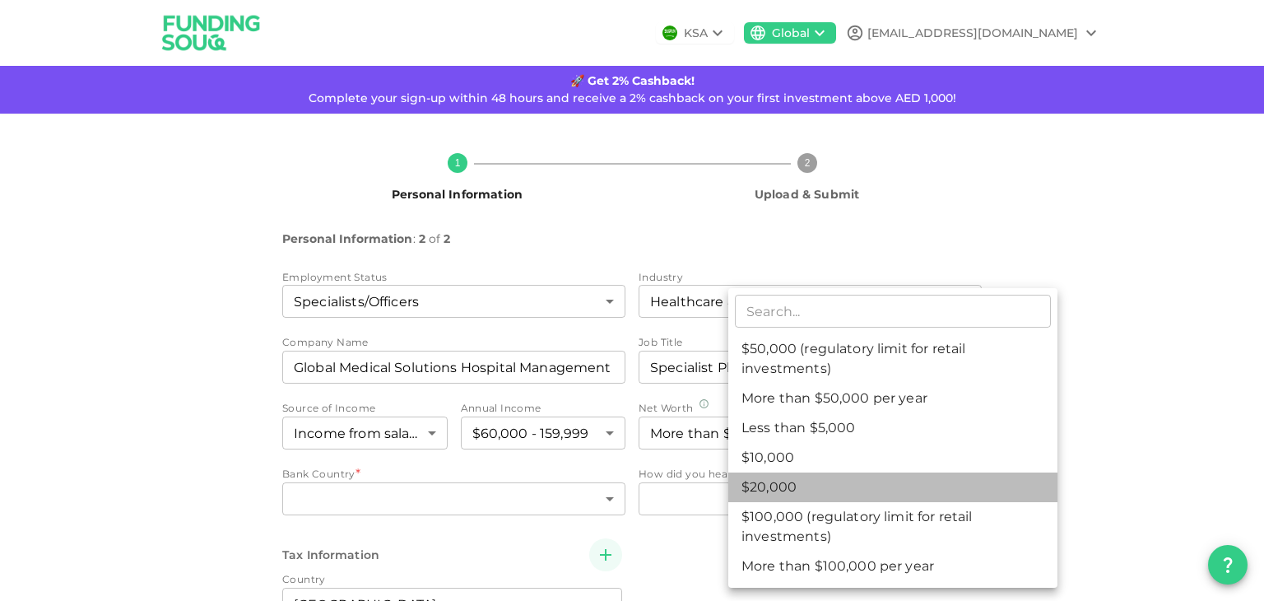
click at [790, 480] on li "$20,000" at bounding box center [892, 487] width 329 height 30
type input "3"
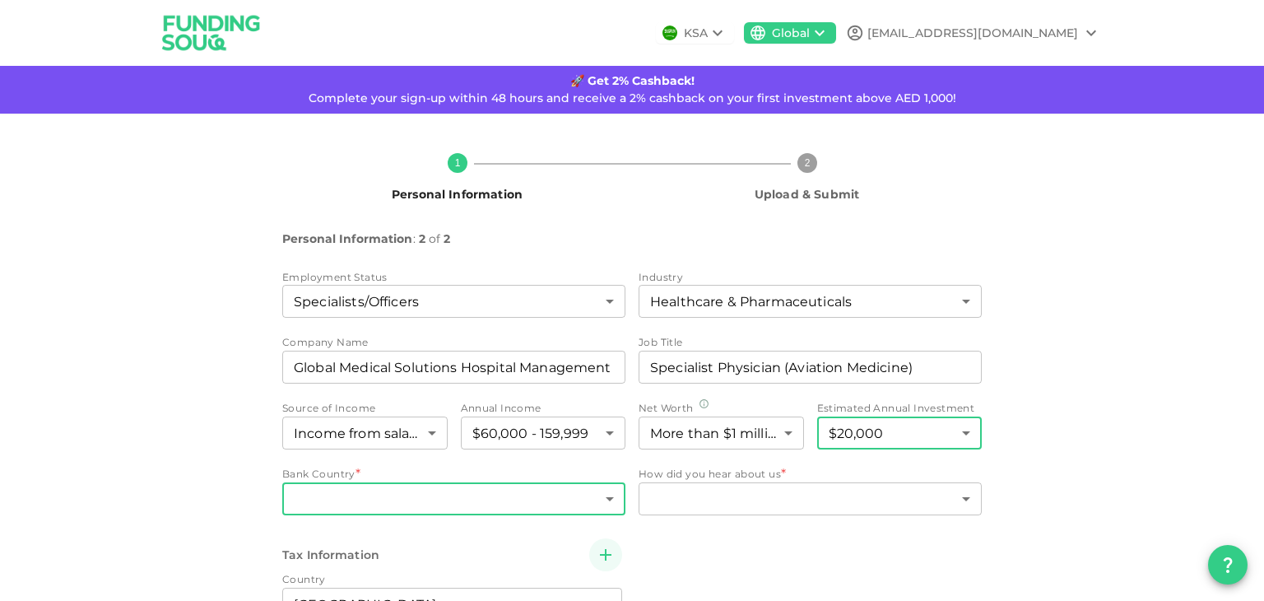
click at [495, 498] on body "KSA Global mdaeromed@gmail.com 🚀 Get 2% Cashback! Complete your sign-up within …" at bounding box center [632, 300] width 1264 height 601
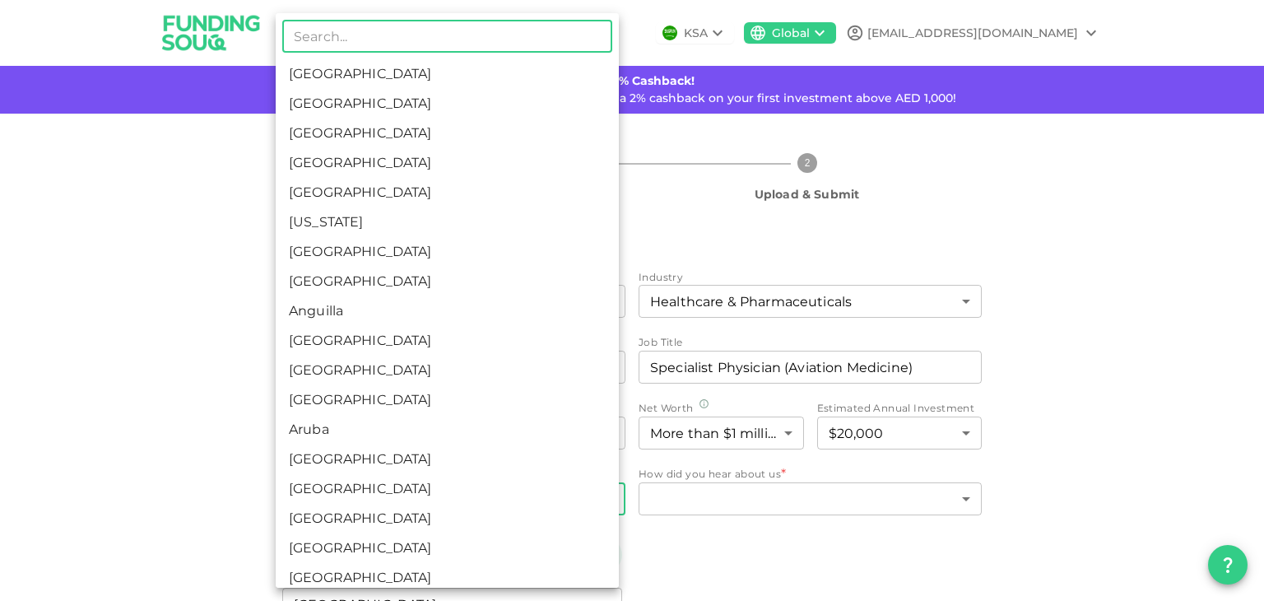
click at [411, 105] on li "United Arab Emirates" at bounding box center [447, 104] width 343 height 30
type input "2"
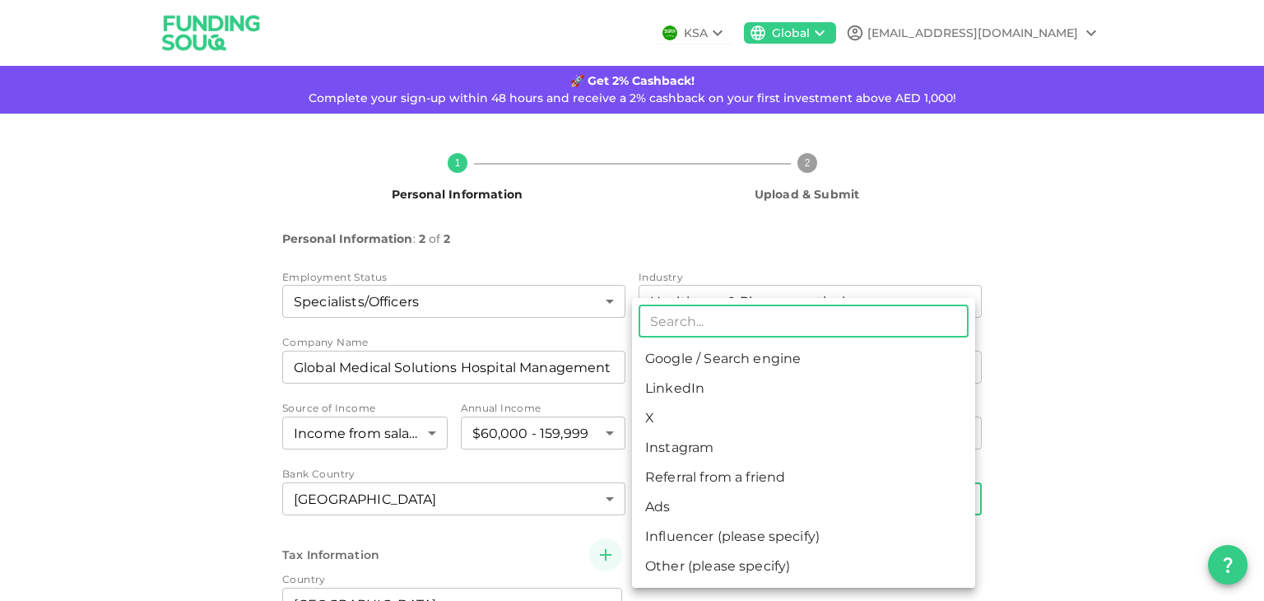
click at [675, 504] on body "KSA Global mdaeromed@gmail.com 🚀 Get 2% Cashback! Complete your sign-up within …" at bounding box center [632, 300] width 1264 height 601
click at [754, 564] on li "Other (please specify)" at bounding box center [803, 566] width 343 height 30
type input "8"
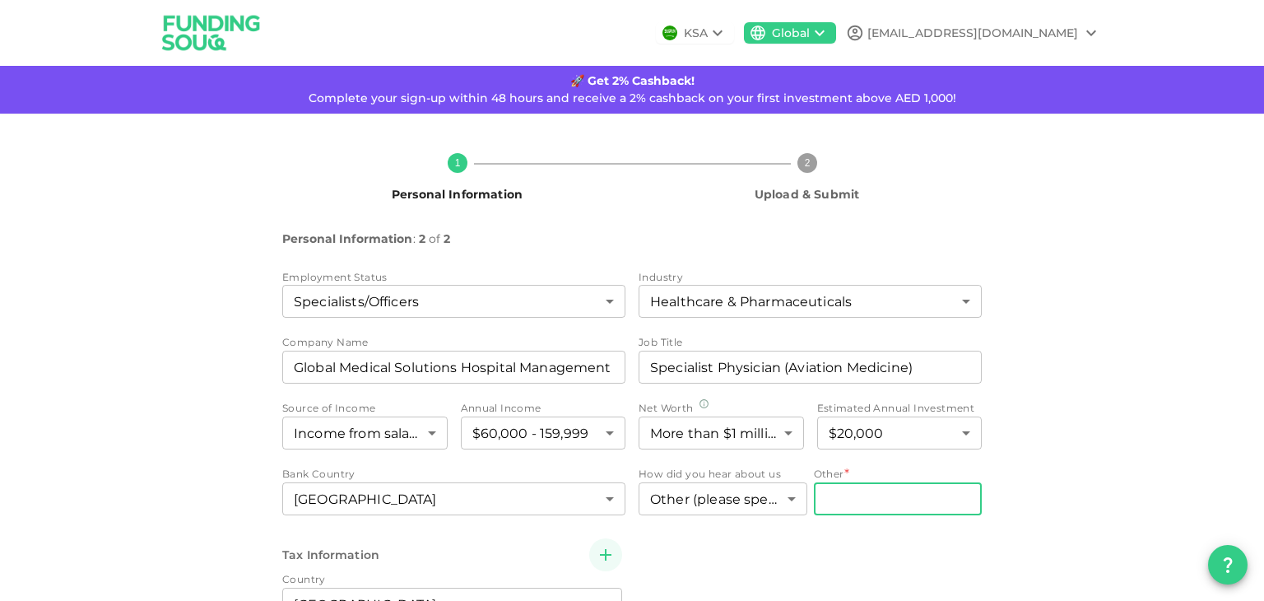
click at [818, 501] on input "Other" at bounding box center [898, 498] width 169 height 33
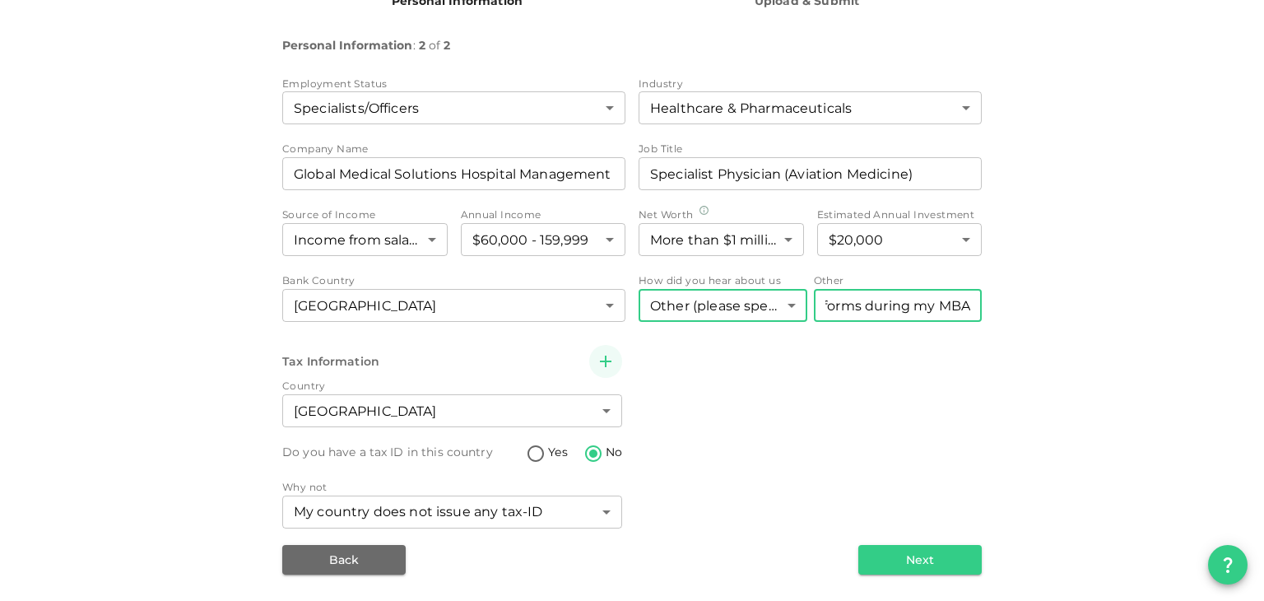
scroll to position [193, 0]
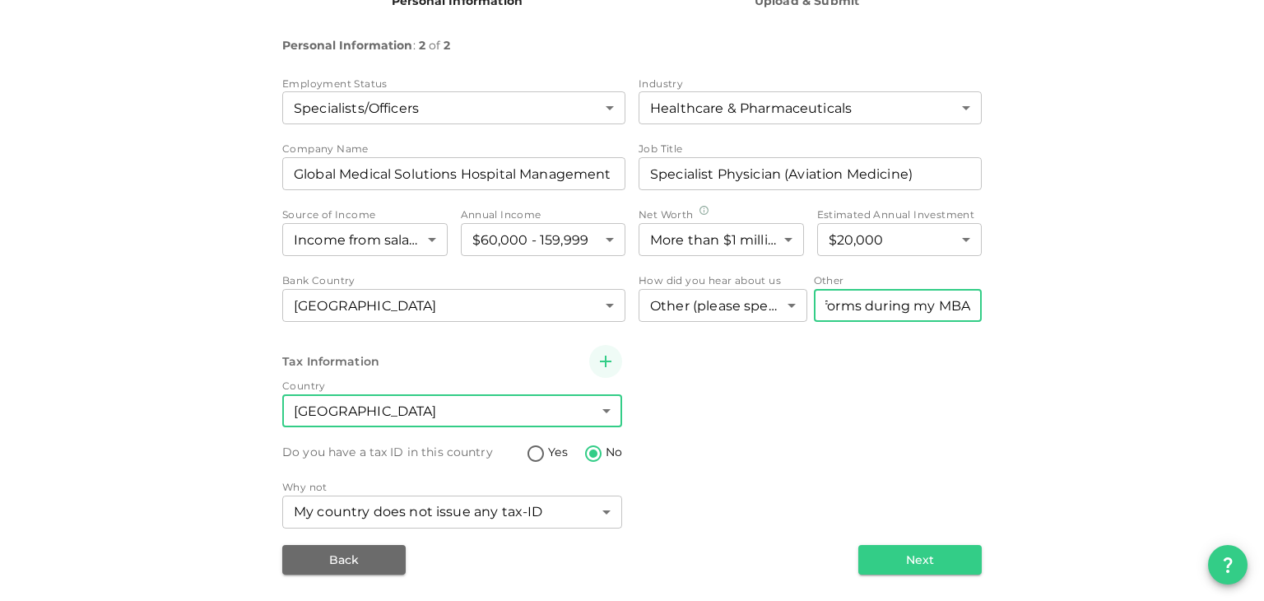
type input "As part of research on P2P platforms during my MBA"
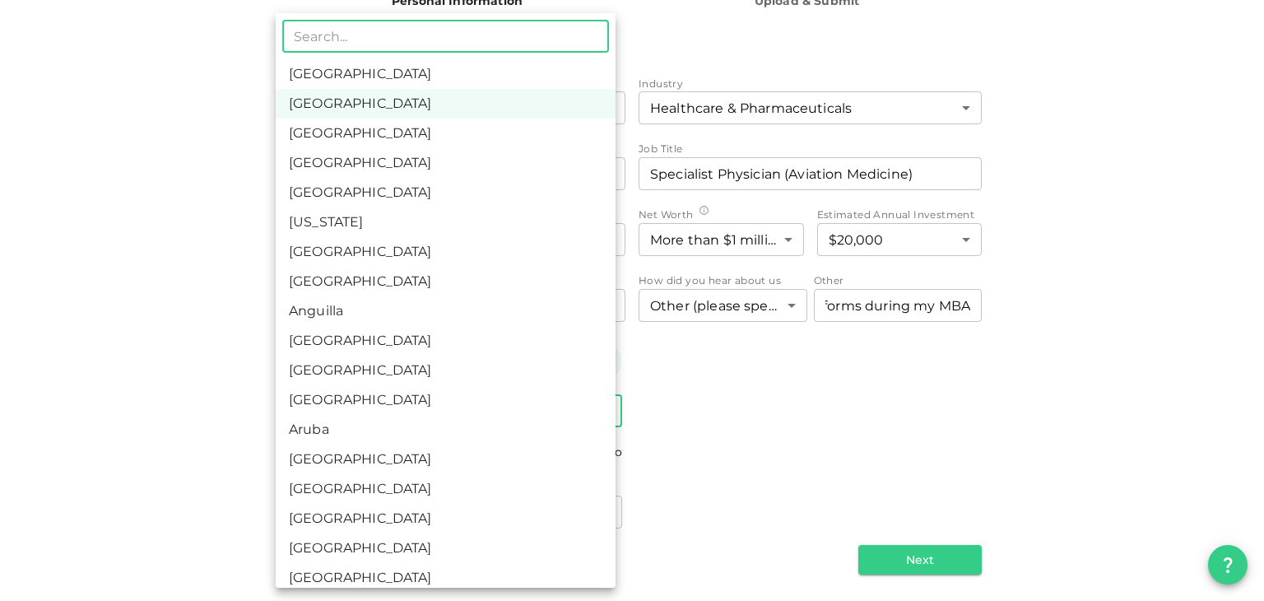
scroll to position [0, 0]
click at [602, 411] on body "KSA Global mdaeromed@gmail.com 🚀 Get 2% Cashback! Complete your sign-up within …" at bounding box center [632, 300] width 1264 height 601
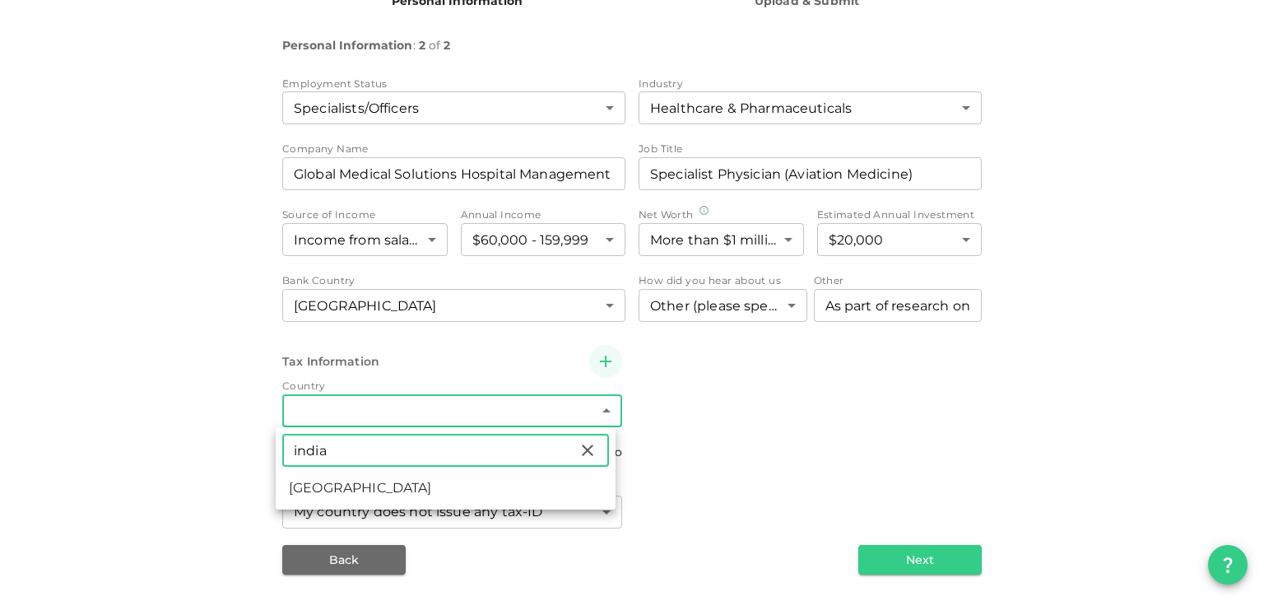
type input "india"
click at [332, 488] on li "India" at bounding box center [446, 488] width 340 height 30
type input "88"
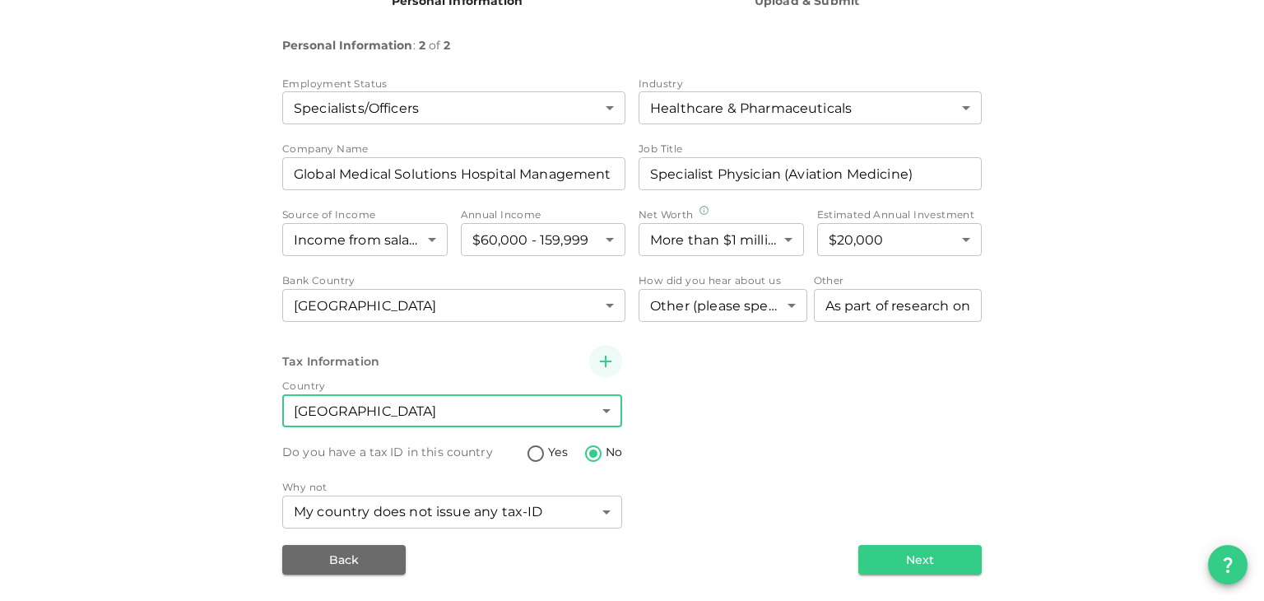
click at [533, 450] on input "Yes" at bounding box center [535, 454] width 25 height 22
radio input "true"
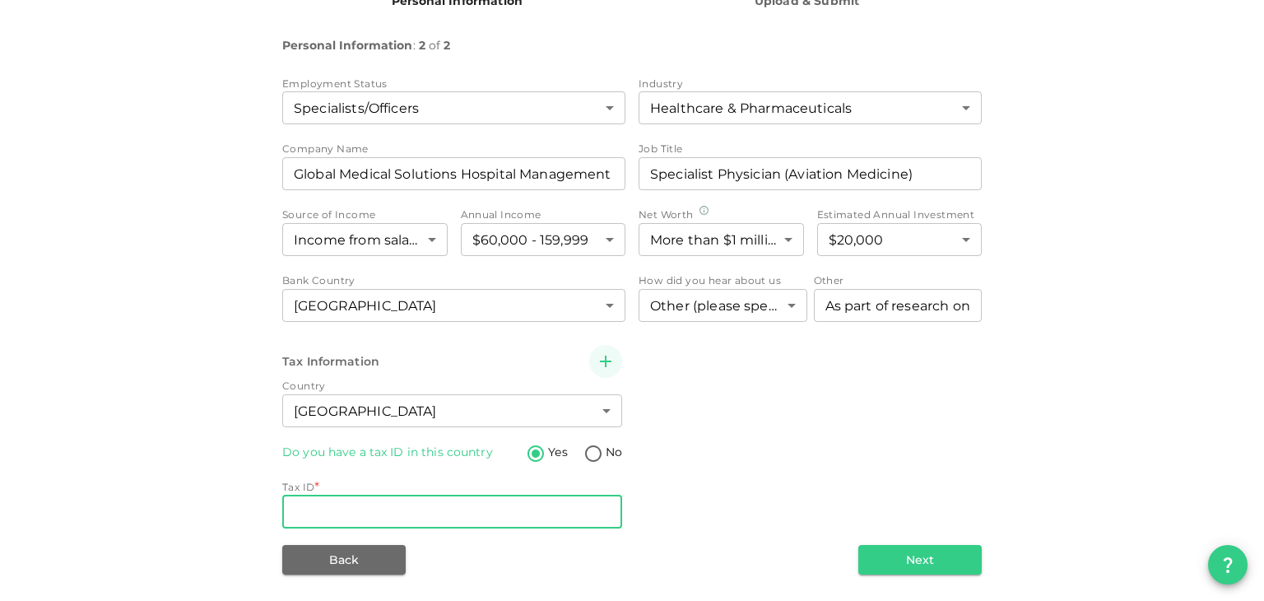
click at [336, 513] on input "Tax ID" at bounding box center [452, 511] width 340 height 33
type input "DZQPS4580B"
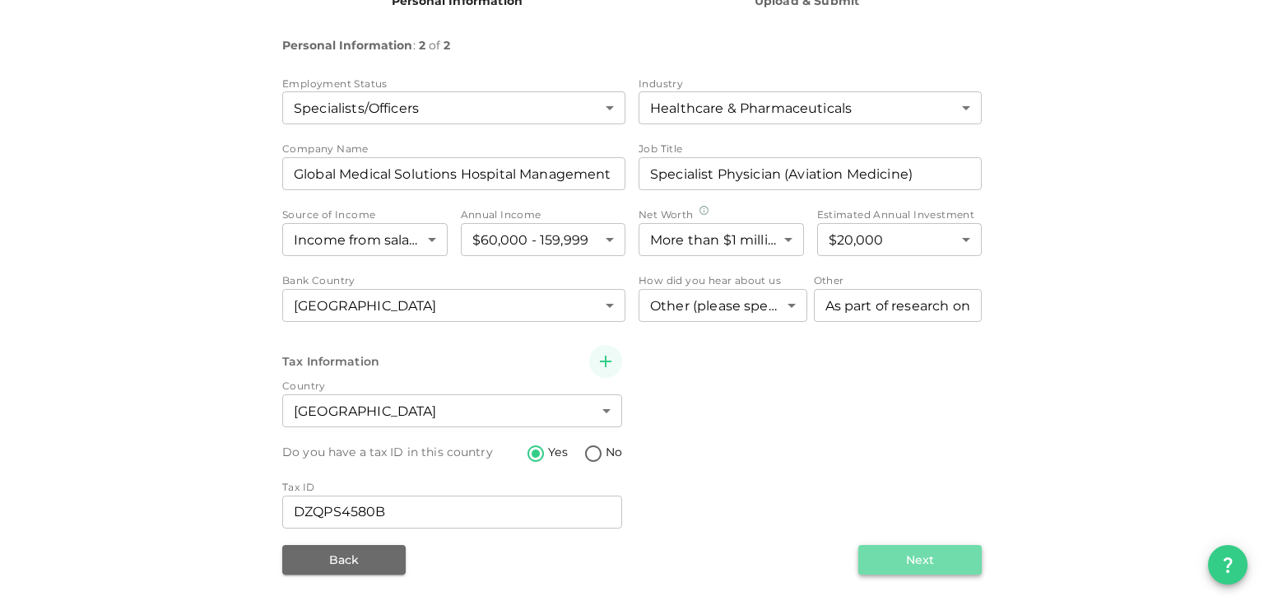
click at [912, 559] on button "Next" at bounding box center [919, 560] width 123 height 30
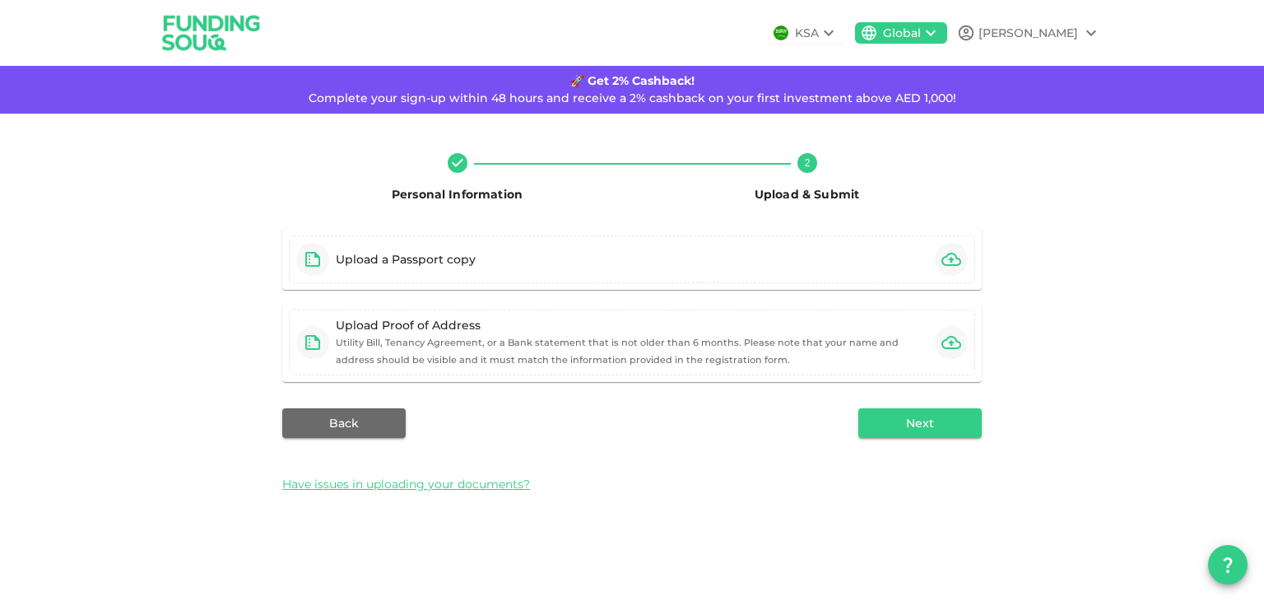
click at [935, 30] on icon at bounding box center [931, 33] width 10 height 6
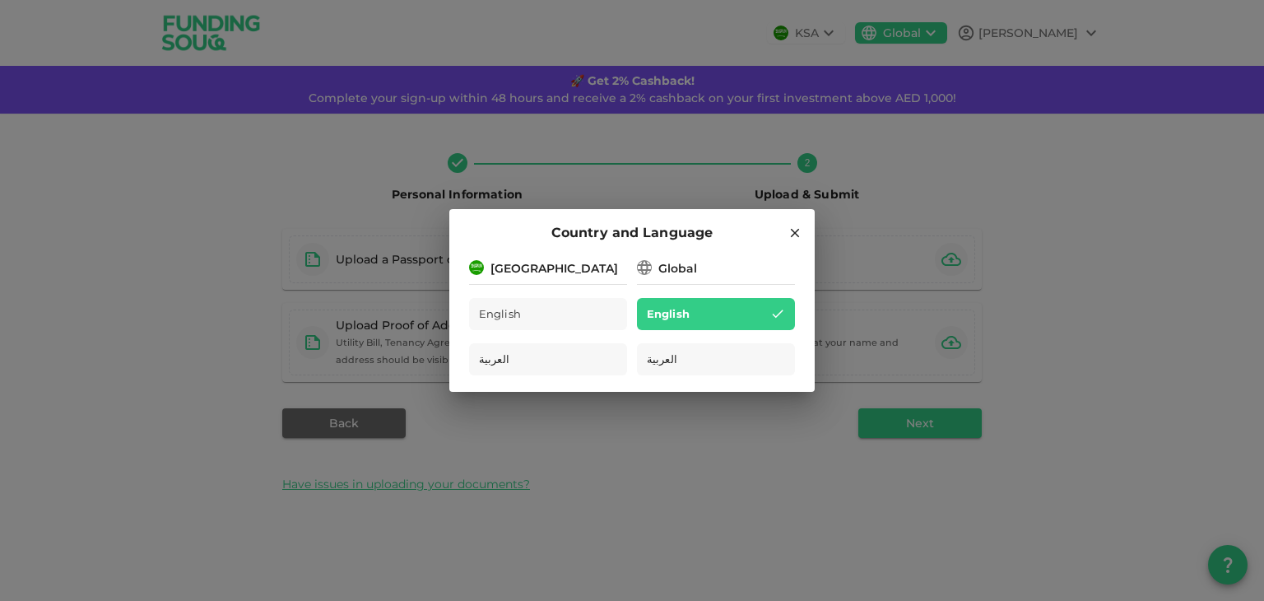
click at [1063, 284] on div "Country and Language Saudi Arabia English العربية Global English العربية" at bounding box center [632, 300] width 1264 height 601
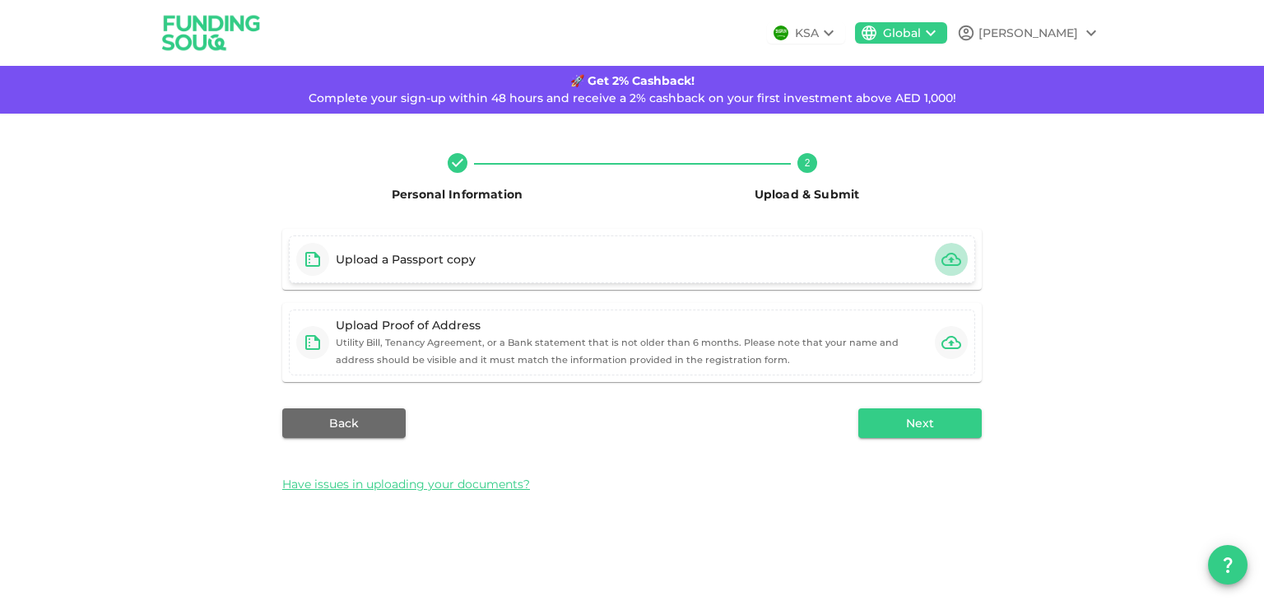
click at [949, 264] on icon "button" at bounding box center [951, 259] width 20 height 13
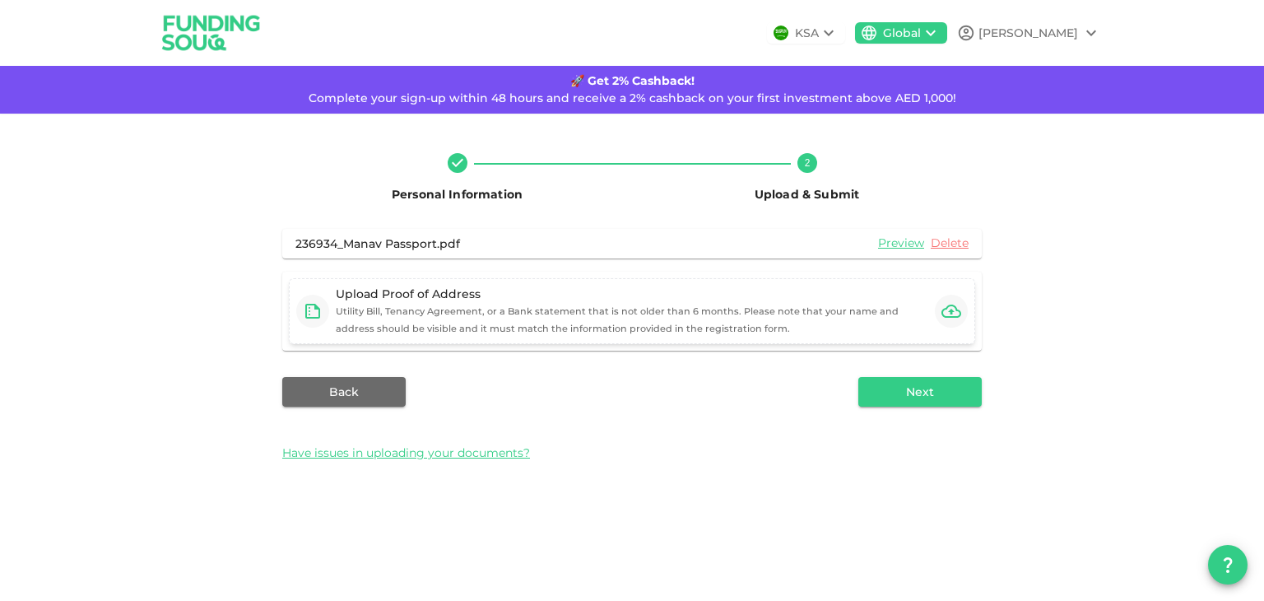
click at [950, 342] on div "Upload Proof of Address Utility Bill, Tenancy Agreement, or a Bank statement th…" at bounding box center [632, 311] width 686 height 66
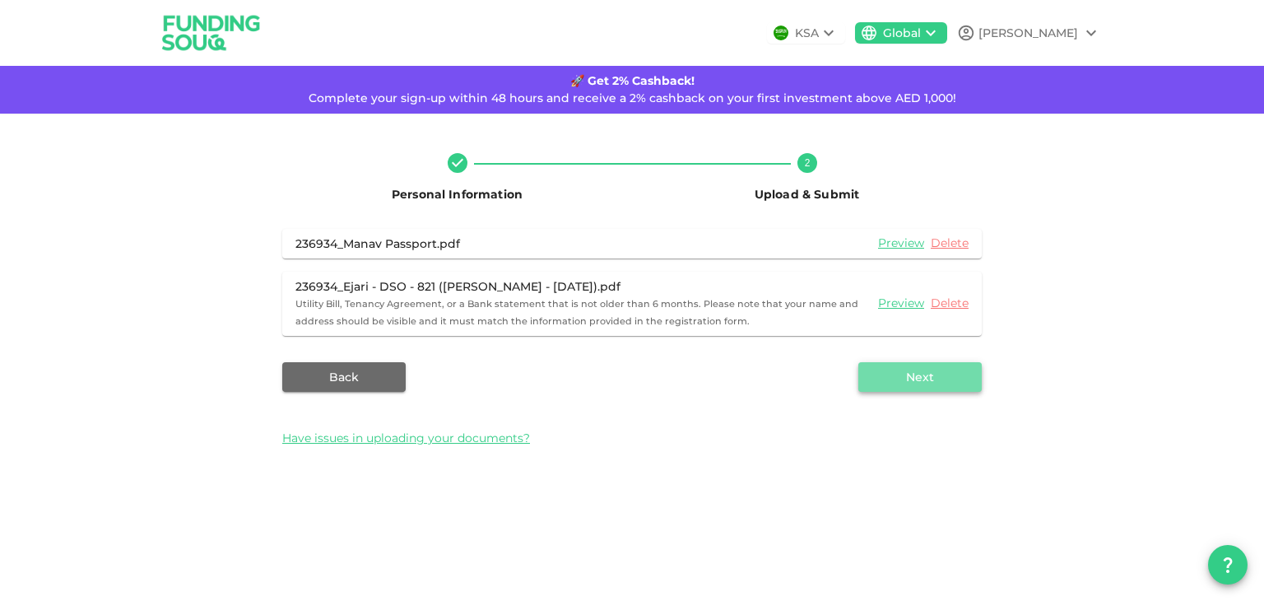
click at [936, 376] on button "Next" at bounding box center [919, 377] width 123 height 30
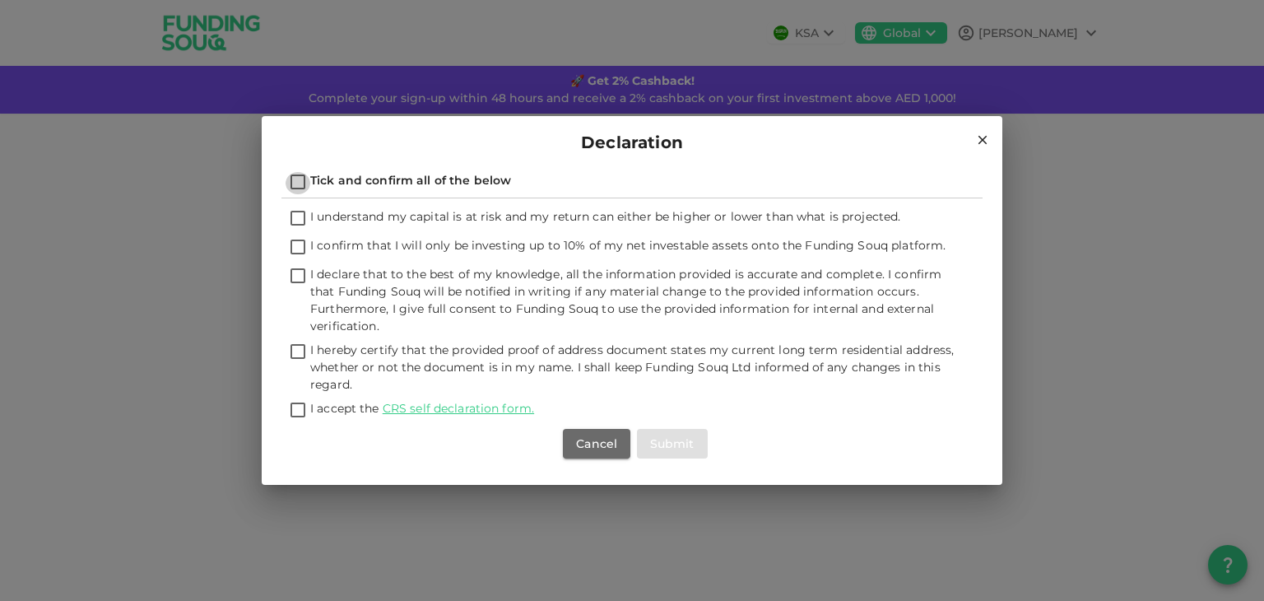
click at [297, 183] on input "Tick and confirm all of the below" at bounding box center [297, 183] width 25 height 22
checkbox input "true"
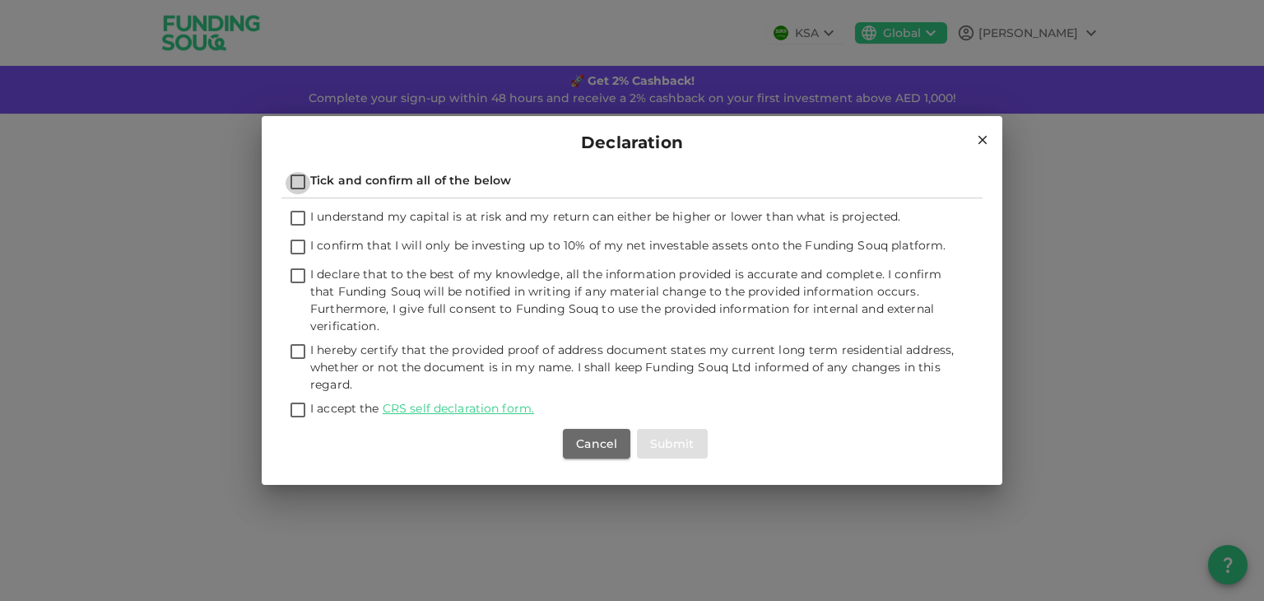
checkbox input "true"
click at [670, 439] on button "Submit" at bounding box center [672, 444] width 71 height 30
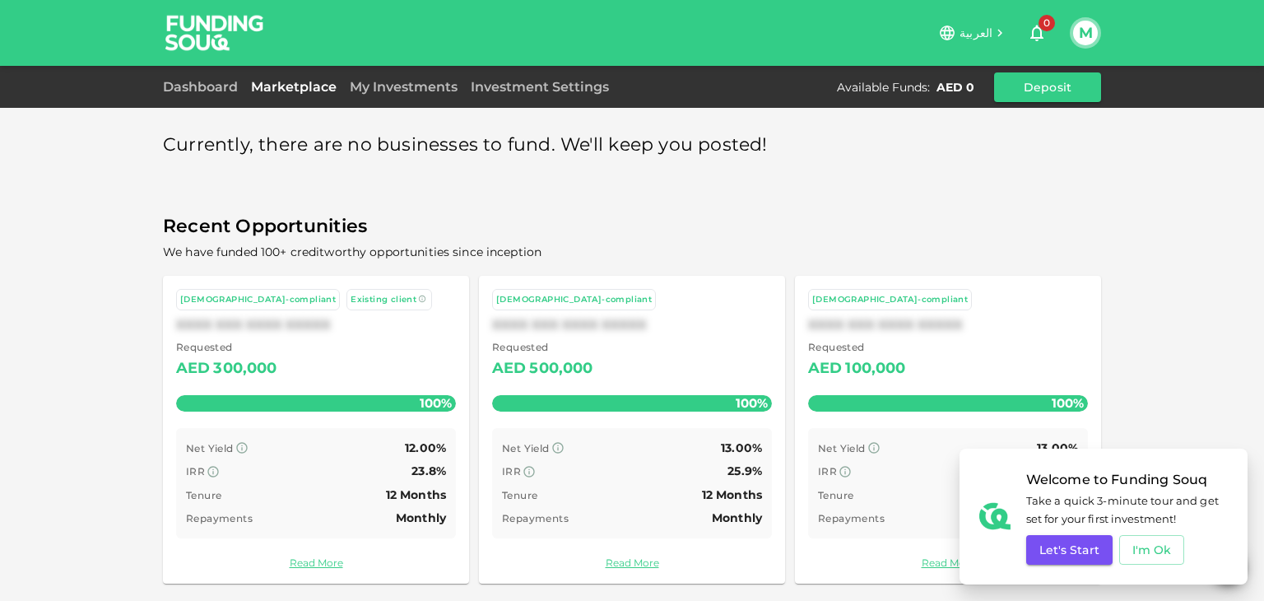
scroll to position [7, 0]
